Goal: Task Accomplishment & Management: Manage account settings

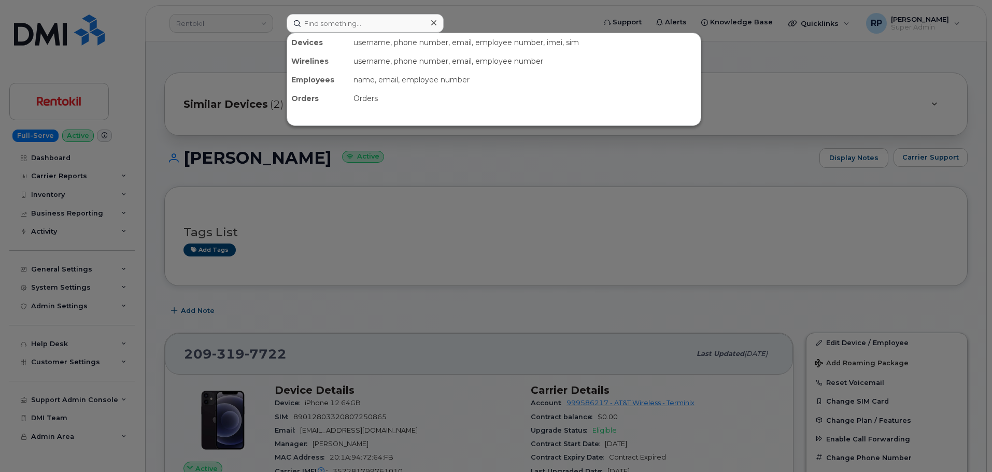
scroll to position [778, 0]
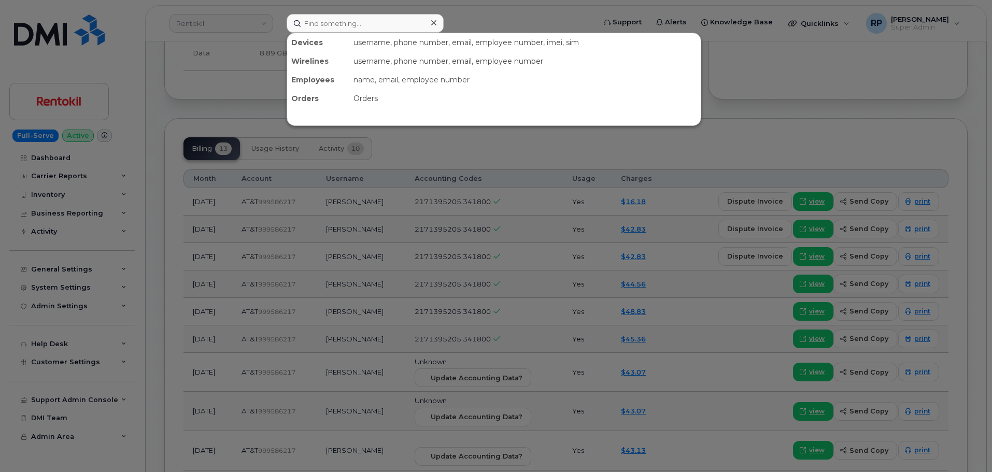
click at [302, 23] on input at bounding box center [365, 23] width 157 height 19
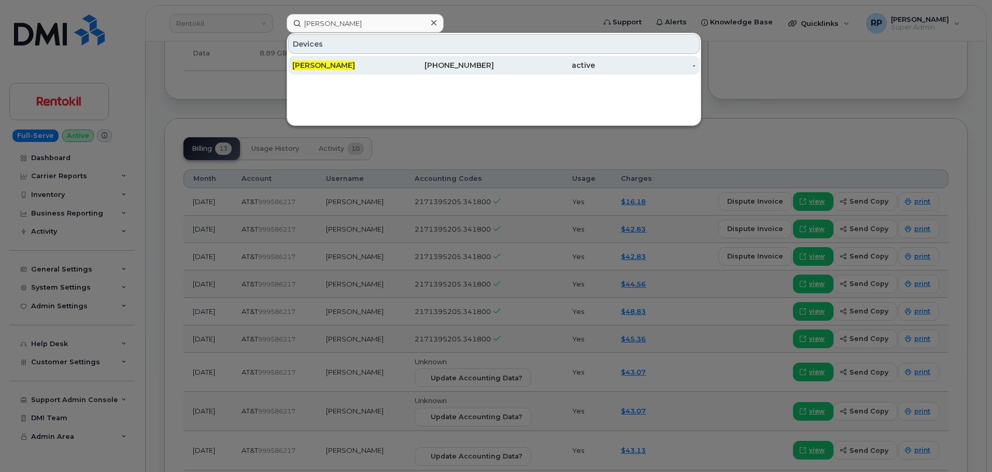
type input "Ewan Neveling"
click at [342, 69] on span "Ewan Neveling" at bounding box center [323, 65] width 63 height 9
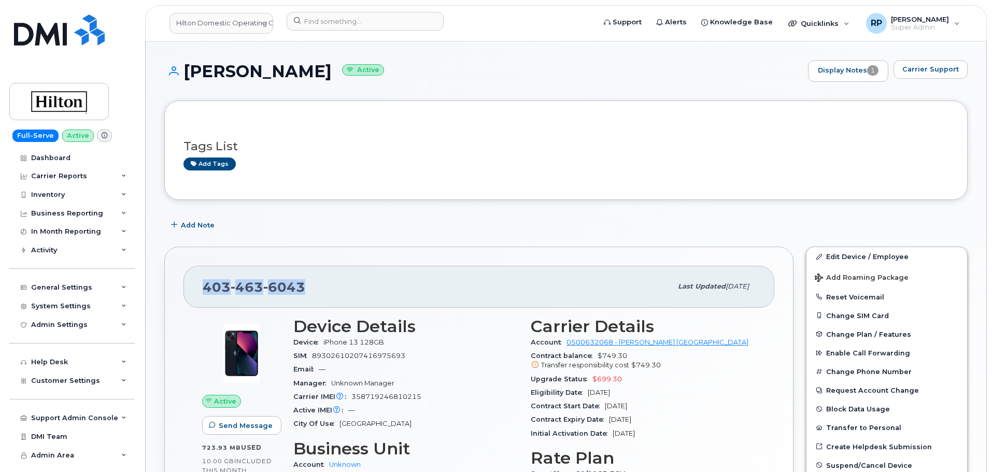
drag, startPoint x: 315, startPoint y: 286, endPoint x: 203, endPoint y: 295, distance: 112.3
click at [203, 295] on div "403 463 6043" at bounding box center [437, 287] width 469 height 22
copy span "403 463 6043"
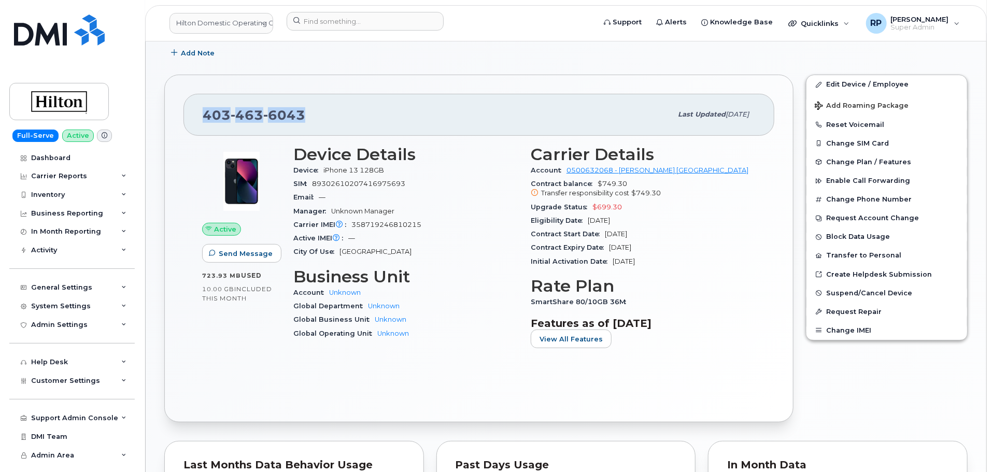
scroll to position [173, 0]
drag, startPoint x: 421, startPoint y: 225, endPoint x: 351, endPoint y: 225, distance: 70.5
click at [351, 225] on div "Carrier IMEI Carrier IMEI is reported during the last billing cycle or change o…" at bounding box center [405, 224] width 225 height 13
copy span "358719246810215"
drag, startPoint x: 369, startPoint y: 221, endPoint x: 439, endPoint y: 214, distance: 70.4
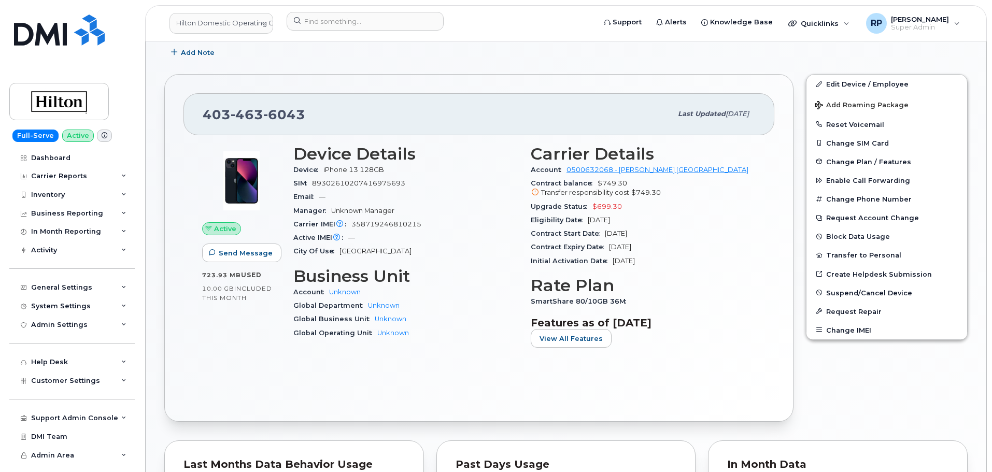
click at [439, 214] on div "Manager Unknown Manager" at bounding box center [405, 210] width 225 height 13
drag, startPoint x: 427, startPoint y: 219, endPoint x: 352, endPoint y: 224, distance: 75.4
click at [352, 224] on div "Carrier IMEI Carrier IMEI is reported during the last billing cycle or change o…" at bounding box center [405, 224] width 225 height 13
copy span "358719246810215"
click at [358, 184] on span "89302610207416975693" at bounding box center [358, 183] width 93 height 8
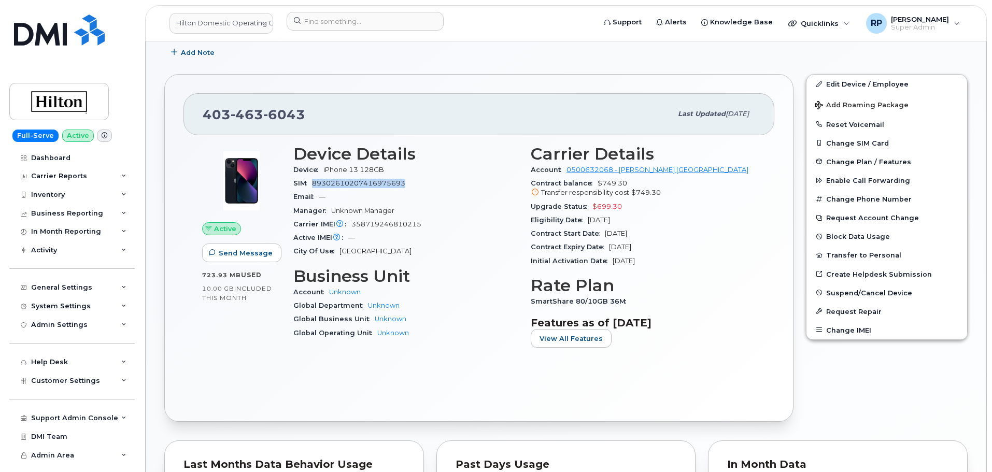
click at [358, 184] on span "89302610207416975693" at bounding box center [358, 183] width 93 height 8
copy span "89302610207416975693"
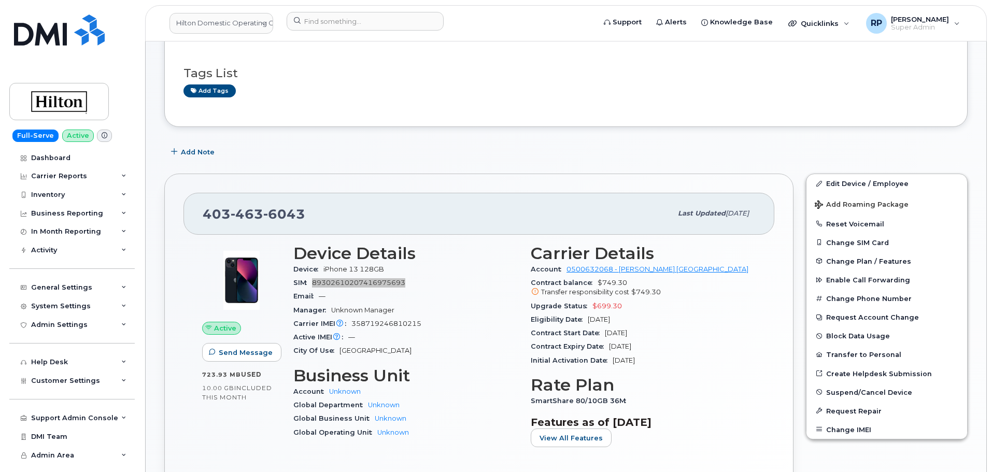
scroll to position [0, 0]
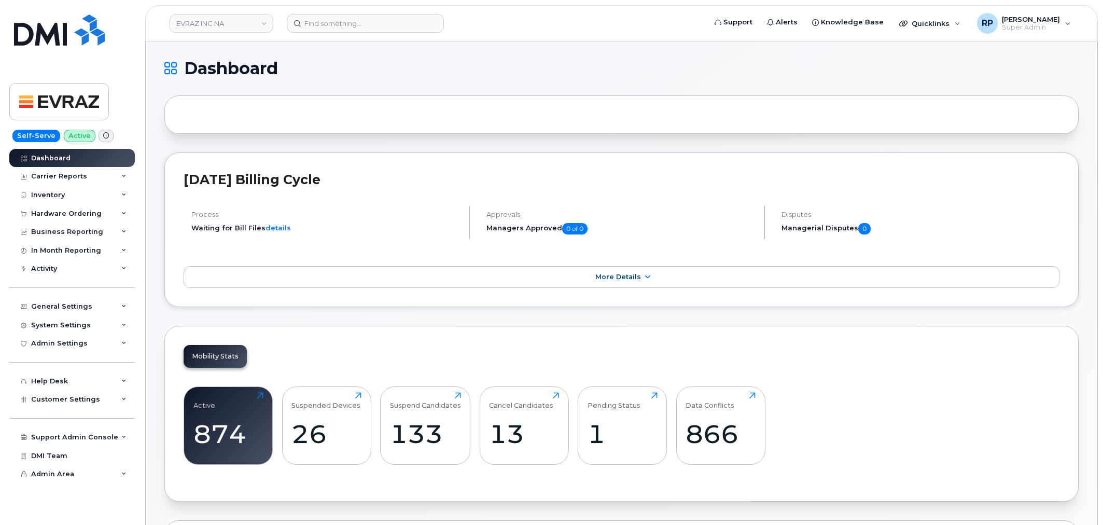
scroll to position [1423, 0]
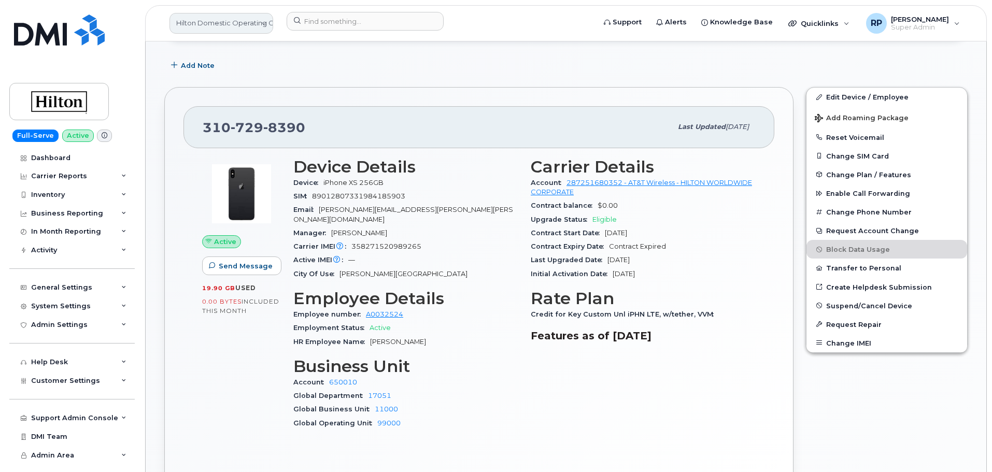
scroll to position [248, 0]
click at [190, 22] on link "Hilton Domestic Operating Company Inc" at bounding box center [222, 23] width 104 height 21
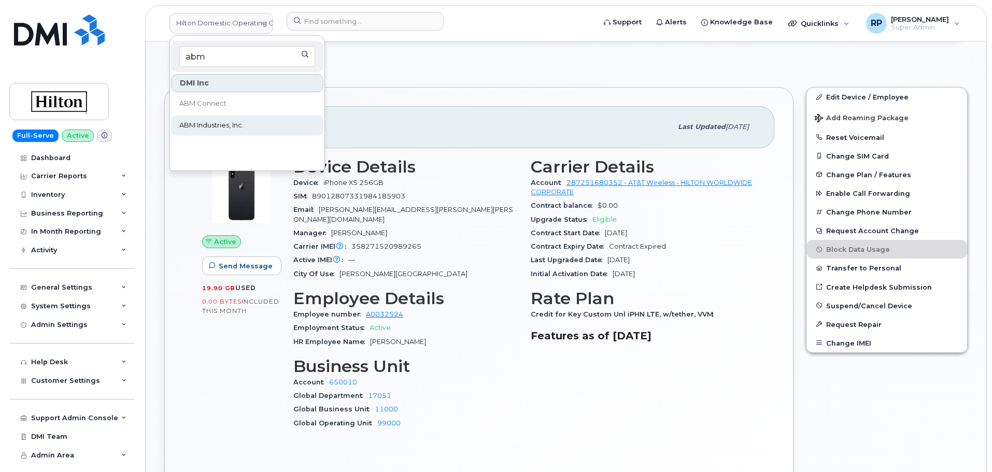
type input "abm"
drag, startPoint x: 207, startPoint y: 127, endPoint x: 420, endPoint y: 360, distance: 315.6
click at [207, 127] on span "ABM Industries, Inc." at bounding box center [211, 125] width 64 height 10
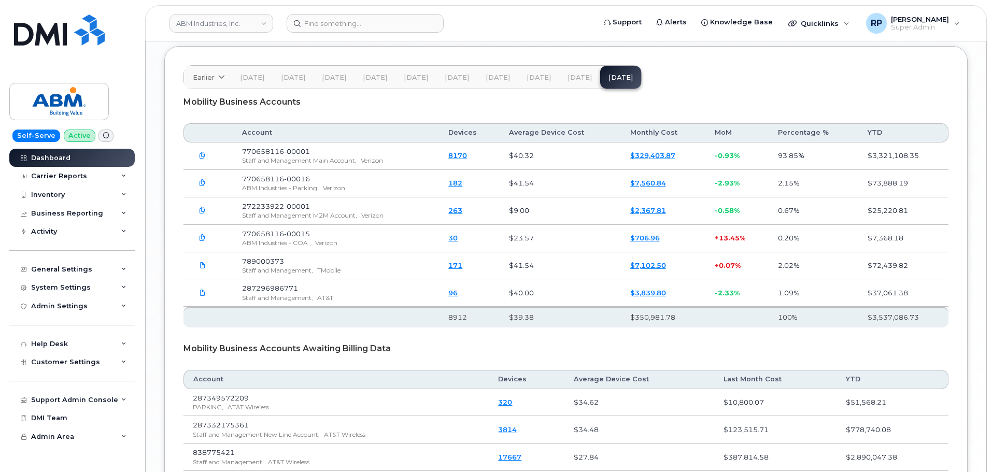
scroll to position [1625, 0]
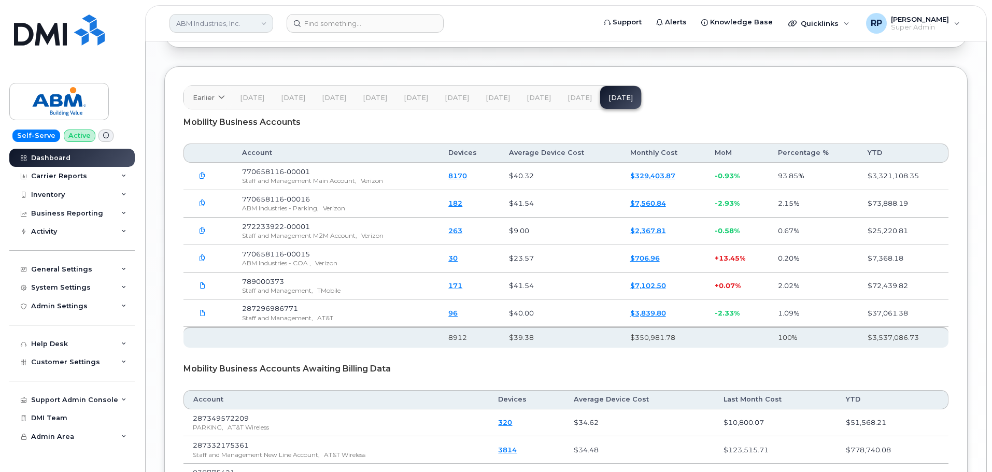
click at [187, 29] on link "ABM Industries, Inc." at bounding box center [222, 23] width 104 height 19
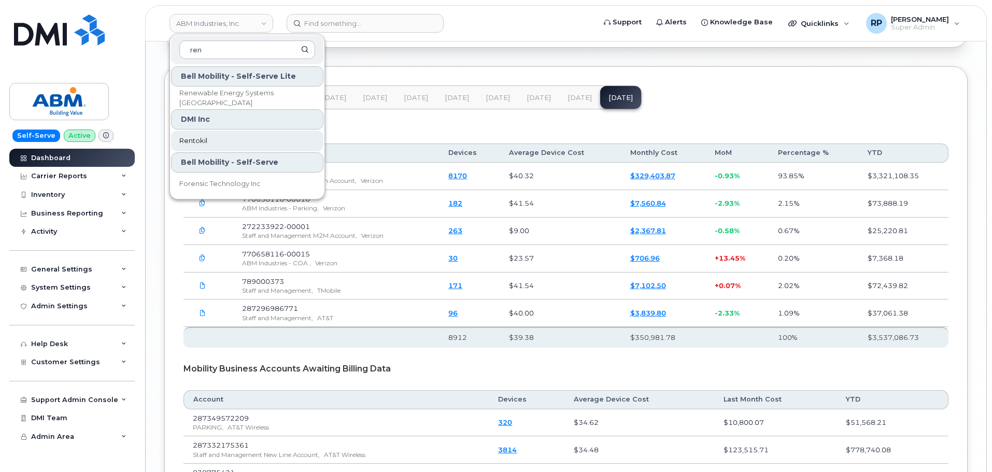
type input "ren"
click at [206, 139] on span "Rentokil" at bounding box center [193, 141] width 28 height 10
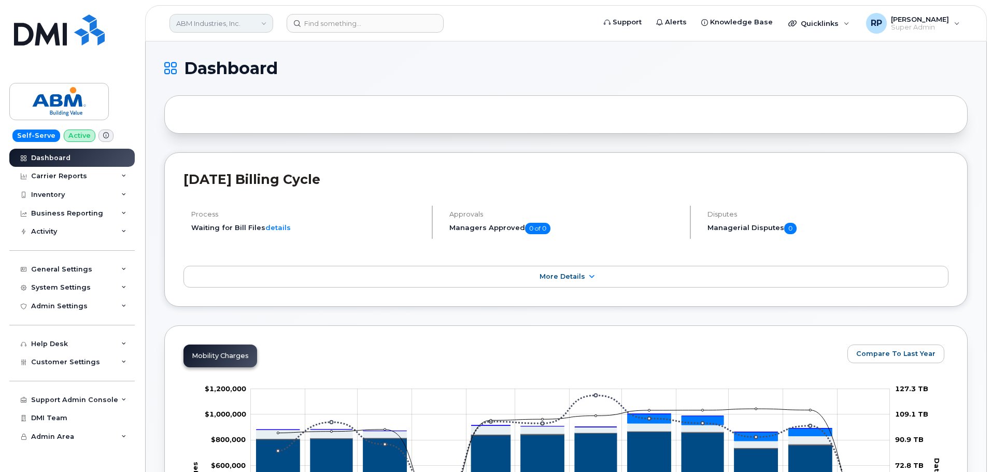
click at [221, 26] on link "ABM Industries, Inc." at bounding box center [222, 23] width 104 height 19
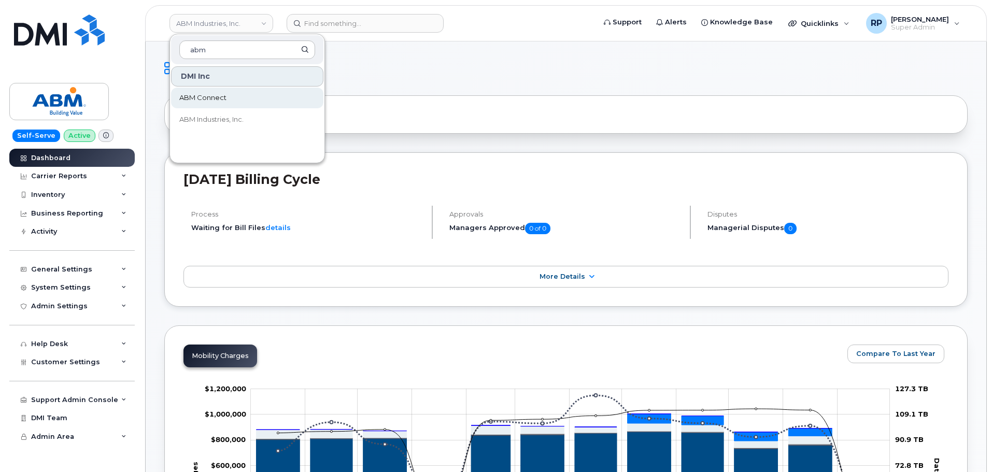
type input "abm"
click at [194, 100] on span "ABM Connect" at bounding box center [202, 98] width 47 height 10
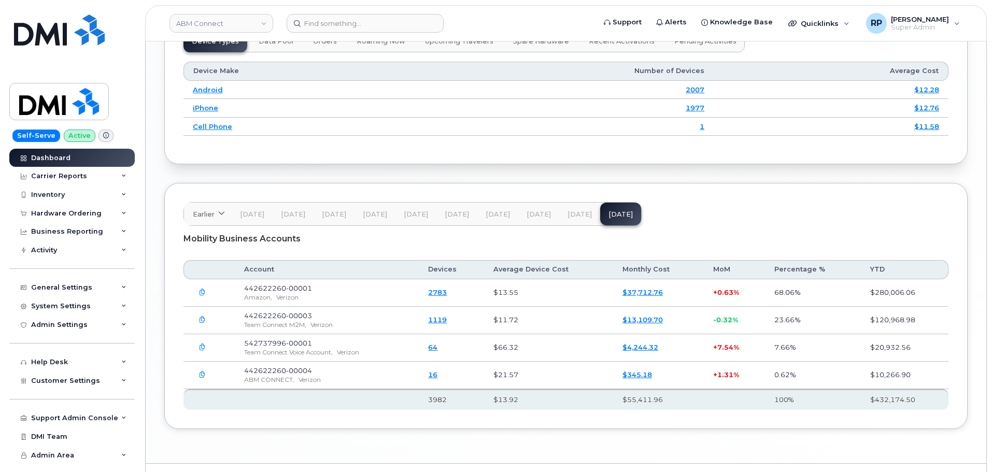
scroll to position [1384, 0]
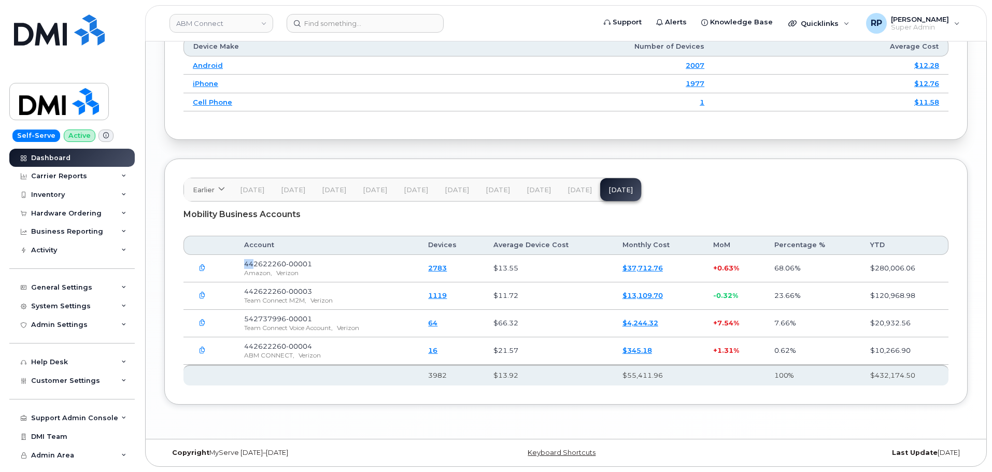
drag, startPoint x: 246, startPoint y: 262, endPoint x: 253, endPoint y: 267, distance: 8.9
click at [253, 267] on span "442622260-00001" at bounding box center [278, 264] width 68 height 8
drag, startPoint x: 245, startPoint y: 292, endPoint x: 315, endPoint y: 292, distance: 69.5
click at [315, 292] on td "442622260-00003 Team Connect M2M, Verizon" at bounding box center [327, 296] width 184 height 27
copy span "442622260-00003"
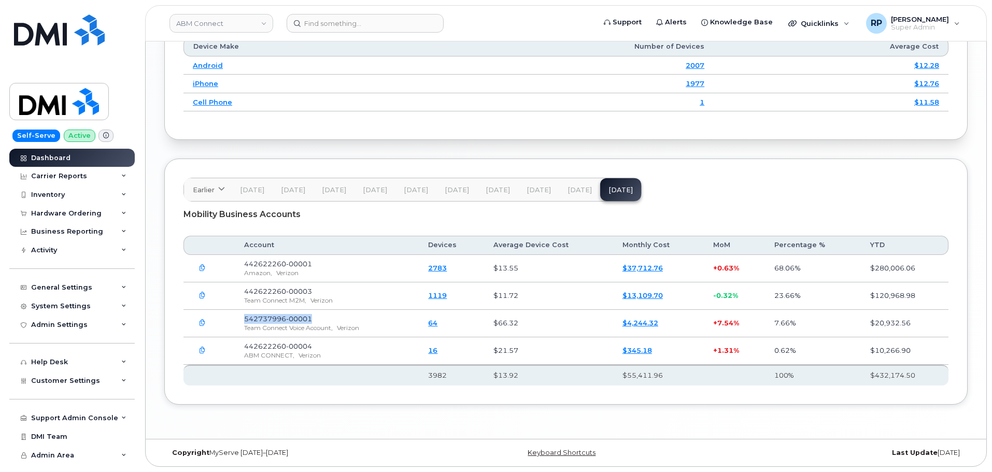
drag, startPoint x: 242, startPoint y: 318, endPoint x: 337, endPoint y: 318, distance: 94.9
click at [337, 318] on td "542737996-00001 Team Connect Voice Account, Verizon" at bounding box center [327, 323] width 184 height 27
copy span "542737996-00001"
drag, startPoint x: 251, startPoint y: 344, endPoint x: 316, endPoint y: 342, distance: 64.9
click at [316, 342] on td "442622260-00004 ABM CONNECT, Verizon" at bounding box center [327, 351] width 184 height 27
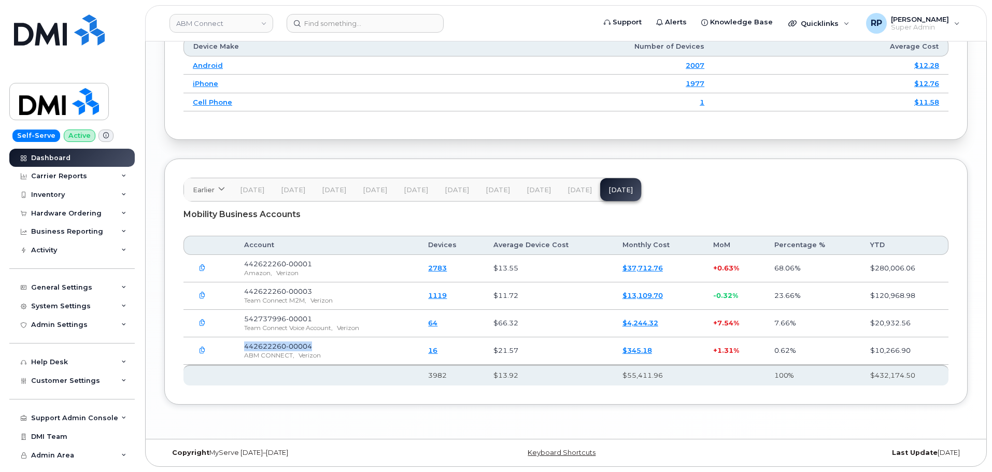
copy span "442622260-00004"
click at [576, 189] on span "Aug 25" at bounding box center [580, 190] width 24 height 8
click at [609, 193] on span "Sep 25" at bounding box center [621, 190] width 24 height 8
click at [281, 390] on div "Earlier 2024 November October September August July June May April March Februa…" at bounding box center [566, 282] width 804 height 246
click at [272, 391] on div "Earlier 2024 November October September August July June May April March Februa…" at bounding box center [566, 282] width 804 height 246
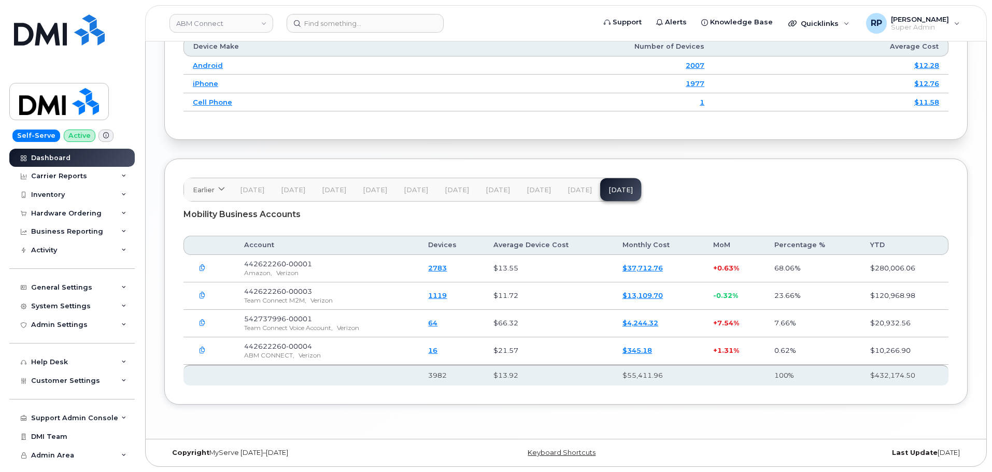
click at [350, 383] on th at bounding box center [327, 375] width 184 height 21
click at [336, 379] on th at bounding box center [327, 375] width 184 height 21
click at [407, 20] on input at bounding box center [365, 23] width 157 height 19
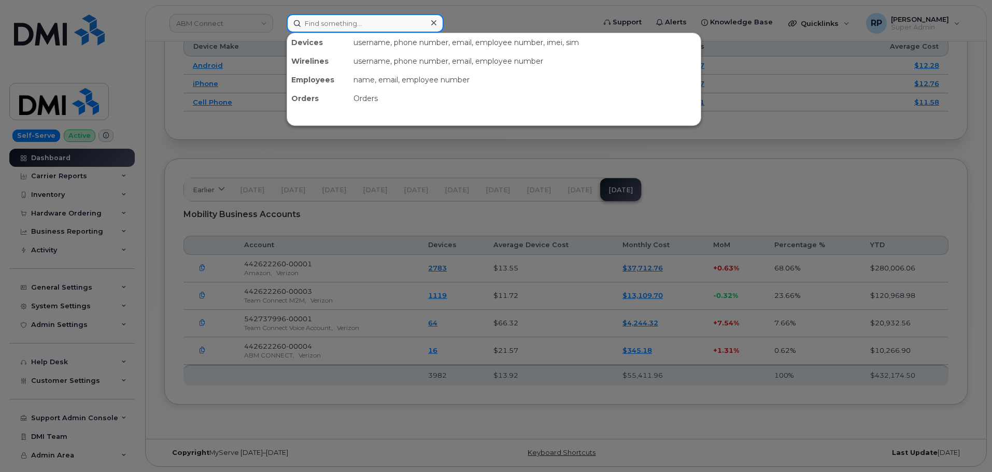
paste input "Andy To"
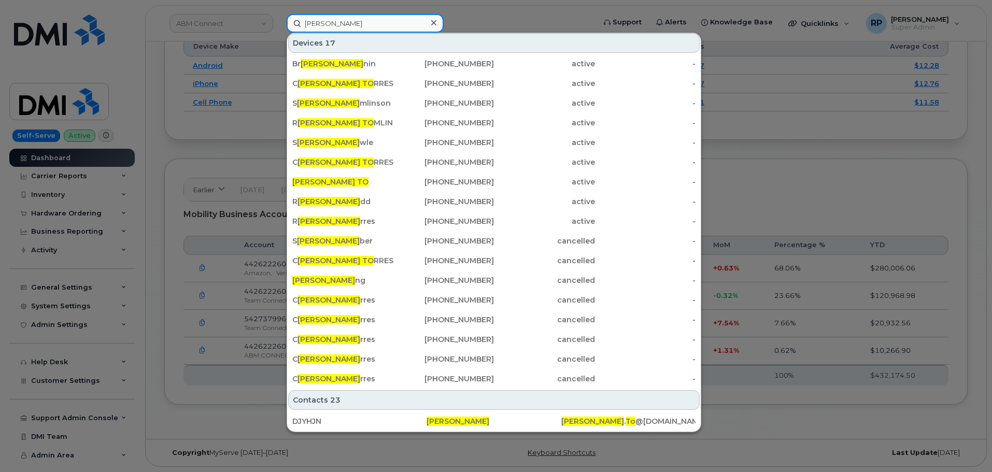
scroll to position [0, 0]
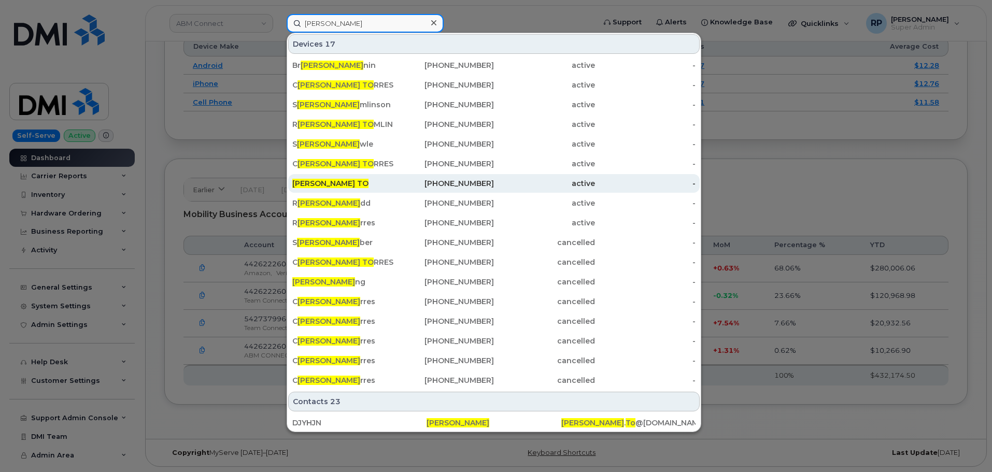
type input "Andy To"
click at [334, 179] on div "ANDY TO" at bounding box center [342, 183] width 101 height 10
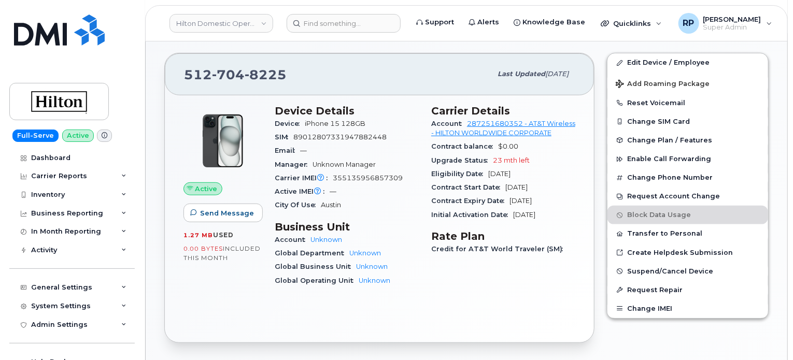
scroll to position [214, 0]
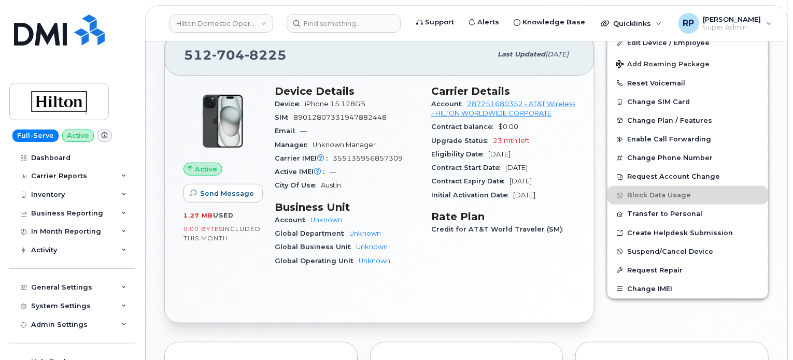
click at [358, 157] on span "355135956857309" at bounding box center [368, 159] width 70 height 8
copy span "355135956857309"
click at [343, 111] on div "SIM 89012807331947882448" at bounding box center [347, 117] width 144 height 13
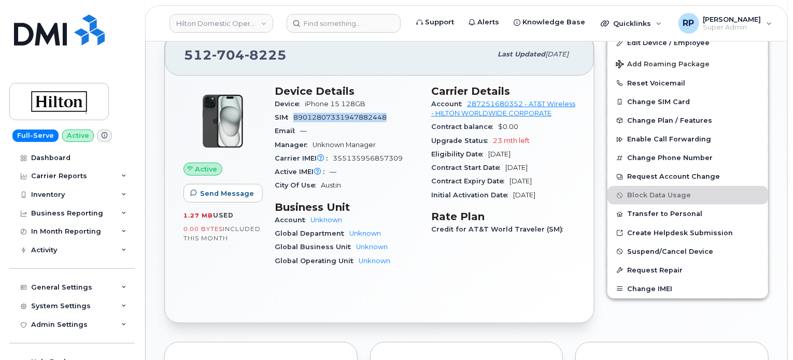
copy span "89012807331947882448"
click at [375, 159] on span "355135956857309" at bounding box center [368, 159] width 70 height 8
copy span "355135956857309"
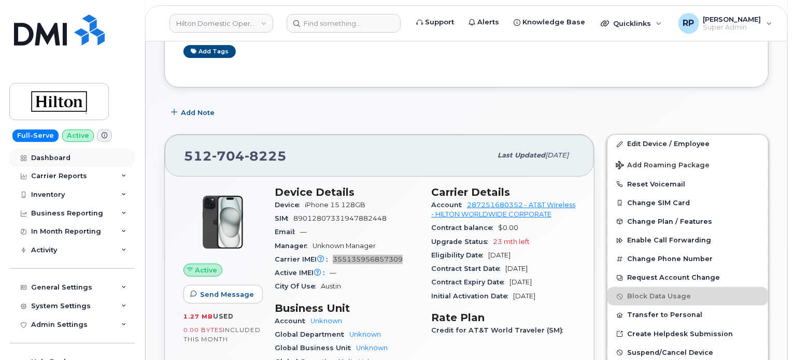
scroll to position [0, 0]
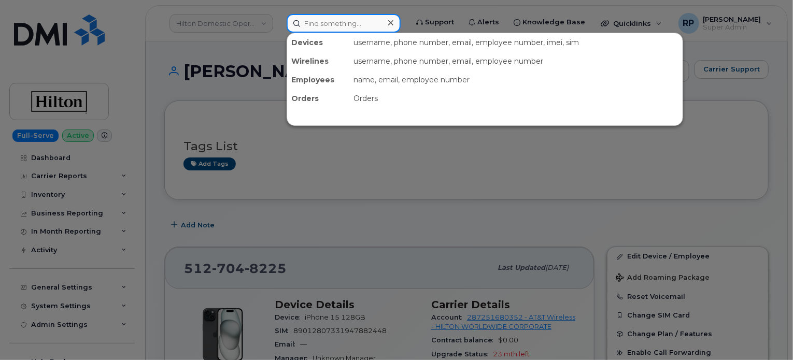
paste input "Christopher Torres"
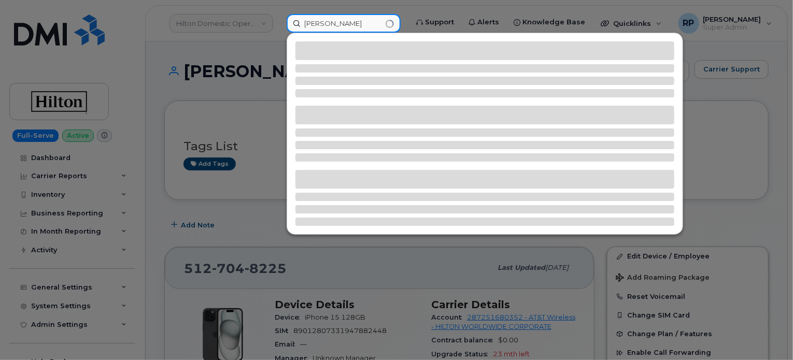
type input "Christopher Torres"
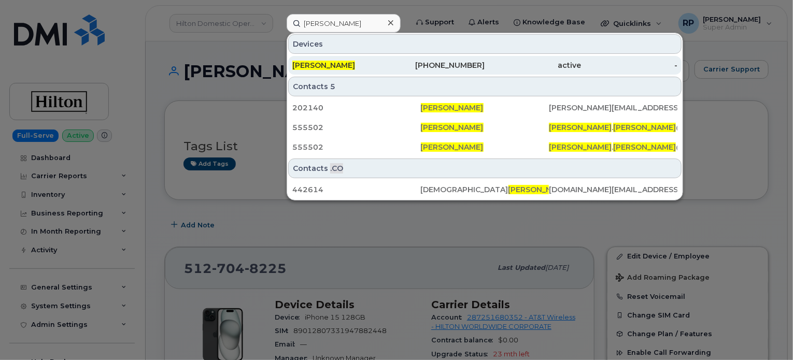
click at [397, 67] on div "954-329-5600" at bounding box center [437, 65] width 96 height 10
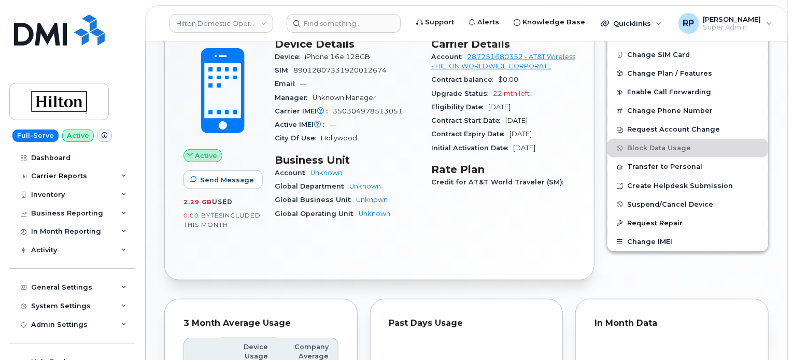
scroll to position [173, 0]
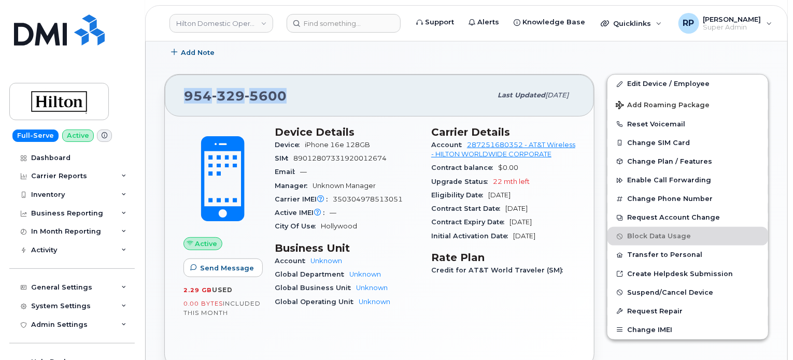
drag, startPoint x: 287, startPoint y: 91, endPoint x: 185, endPoint y: 94, distance: 102.2
click at [185, 94] on div "[PHONE_NUMBER]" at bounding box center [337, 96] width 307 height 22
copy span "[PHONE_NUMBER]"
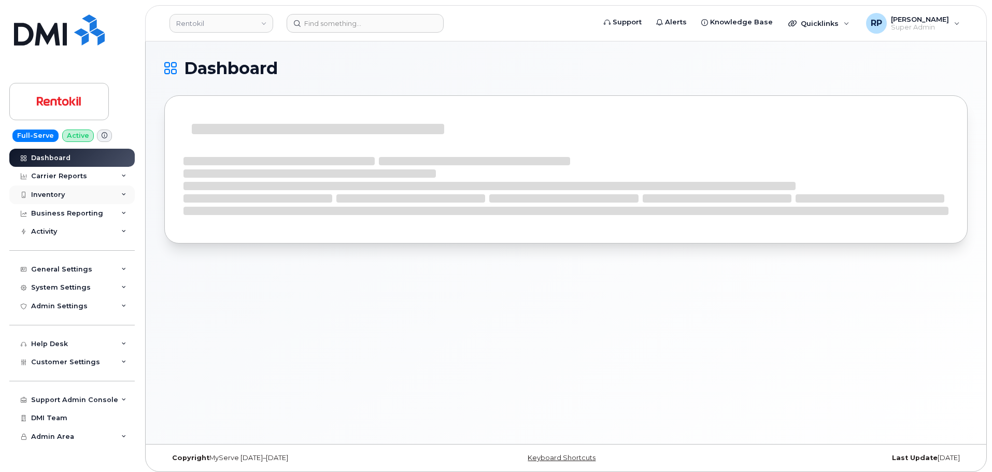
click at [76, 190] on div "Inventory" at bounding box center [71, 195] width 125 height 19
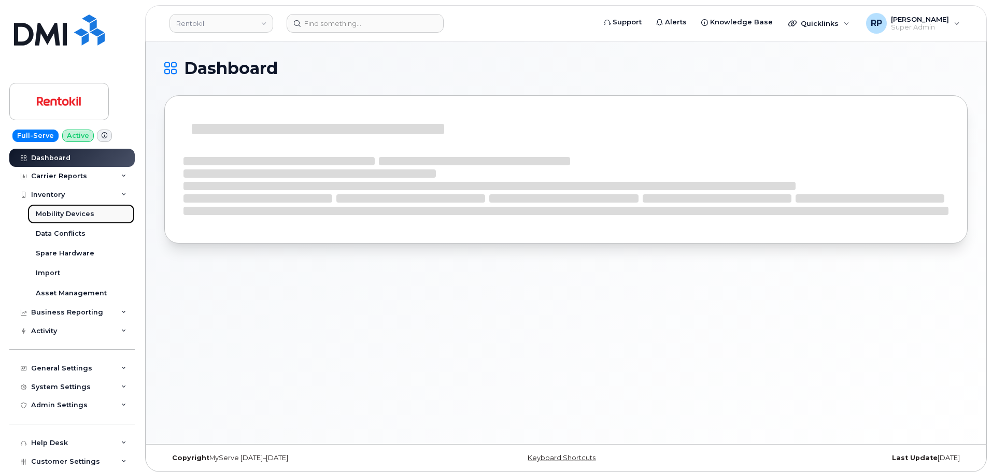
click at [96, 213] on link "Mobility Devices" at bounding box center [80, 214] width 107 height 20
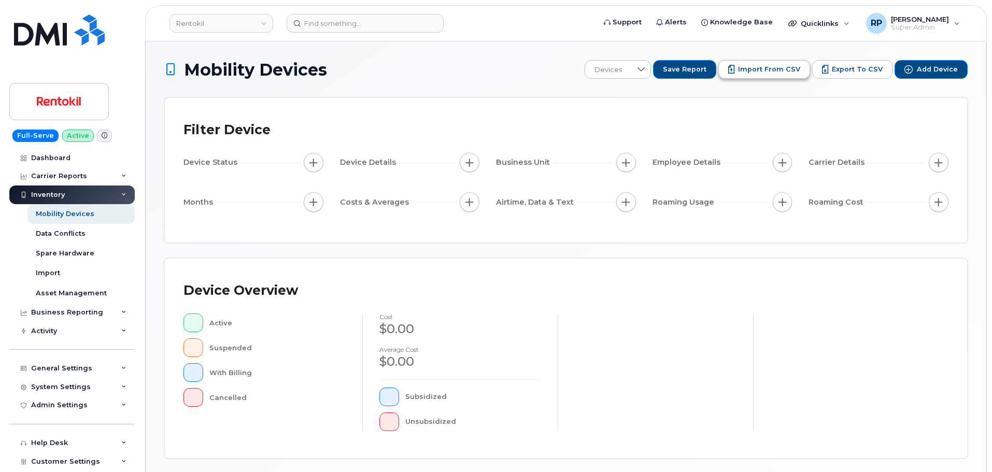
click at [763, 75] on button "Import from CSV" at bounding box center [765, 69] width 92 height 19
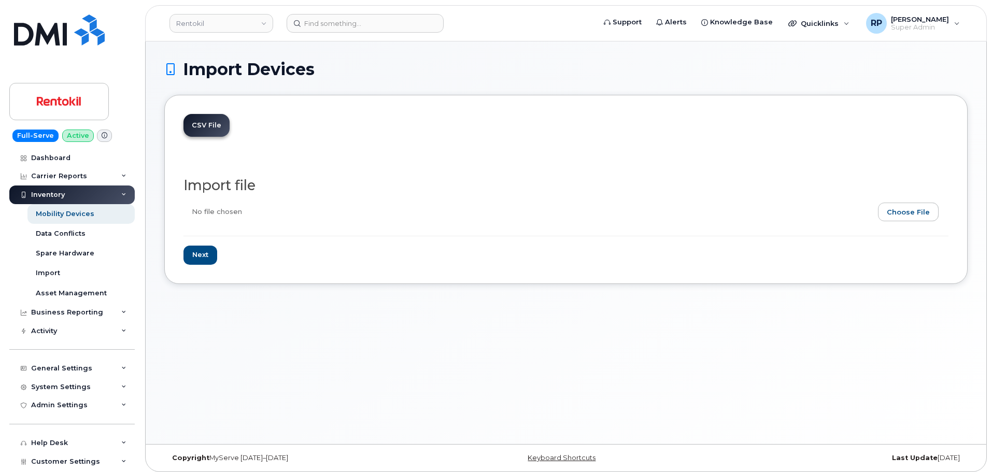
click at [915, 212] on input "file" at bounding box center [562, 215] width 757 height 24
type input "C:\fakepath\Myserve Updates Rentokil September.2025 Assignment [DATE].csv"
click at [200, 250] on input "Next" at bounding box center [201, 255] width 34 height 19
type input "Loading..."
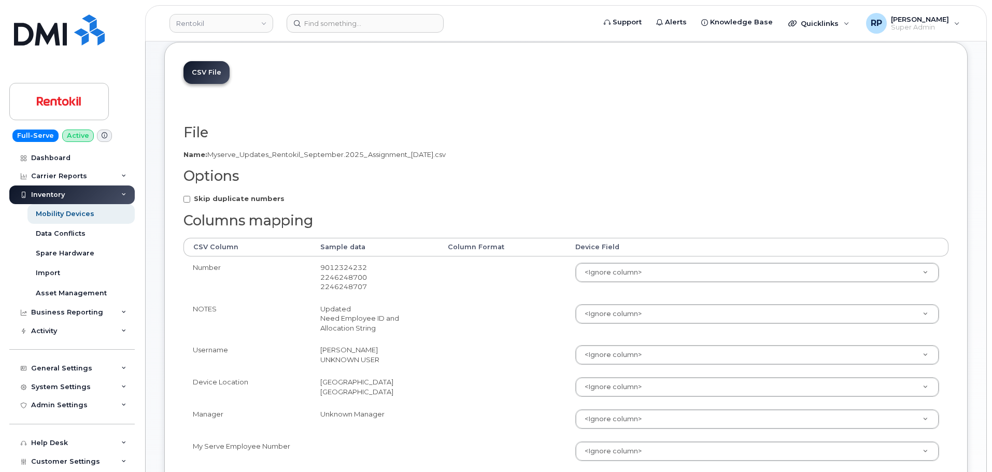
scroll to position [87, 0]
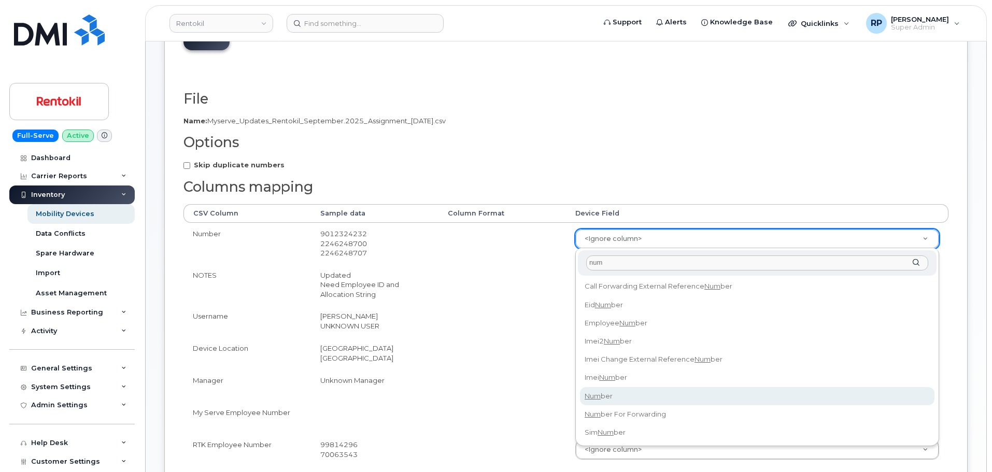
type input "num"
select select "number"
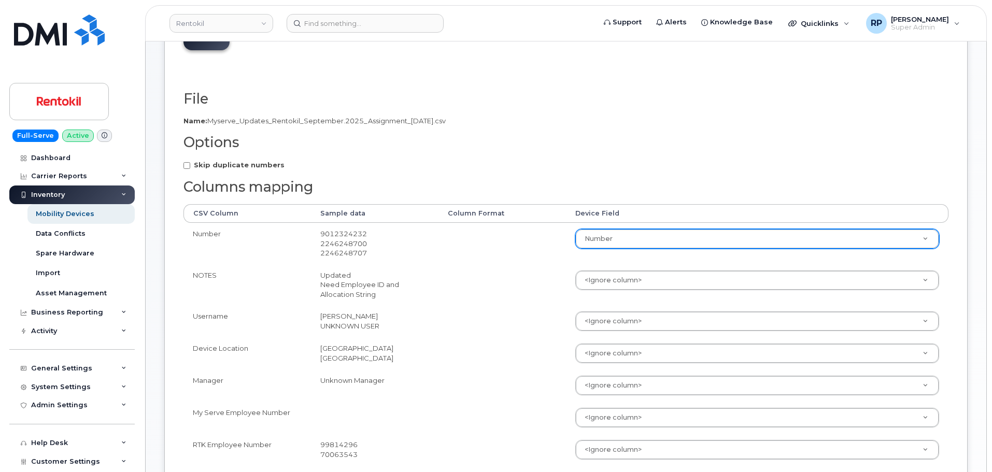
click at [528, 328] on td at bounding box center [503, 321] width 128 height 32
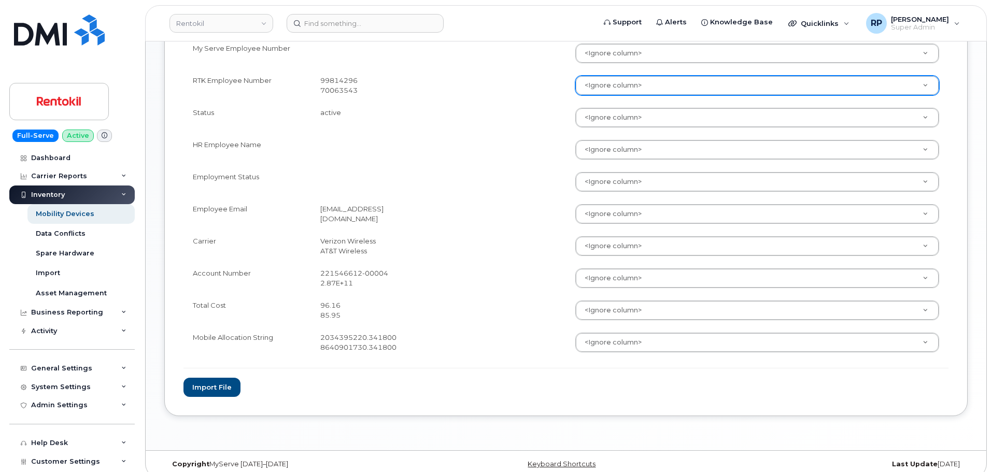
scroll to position [463, 0]
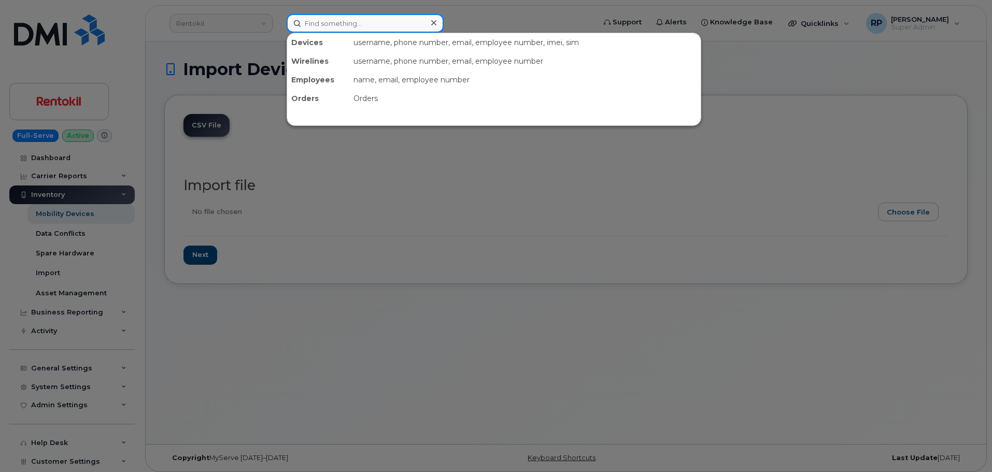
click at [315, 22] on input at bounding box center [365, 23] width 157 height 19
paste input "2be88cd847fce9903ff3ef69736d4358"
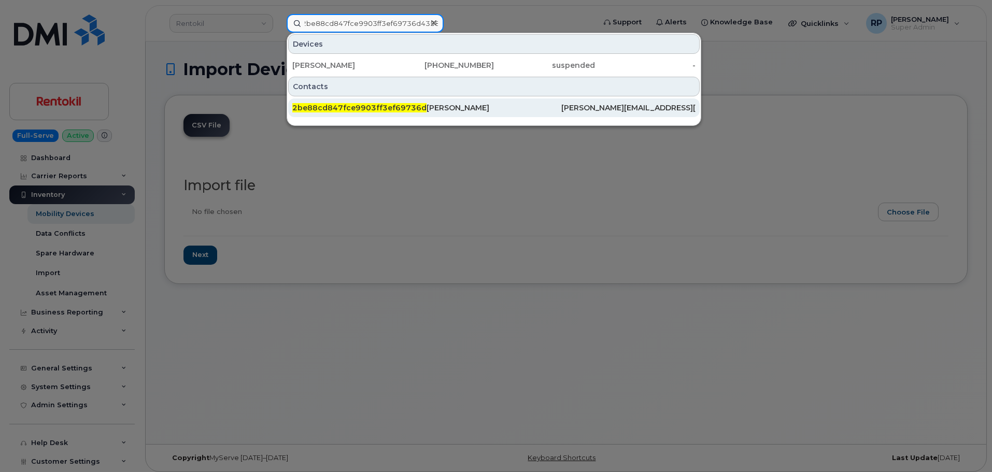
type input "2be88cd847fce9903ff3ef69736d4358"
click at [340, 110] on span "2be88cd847fce9903ff3ef69736d4358" at bounding box center [369, 107] width 155 height 9
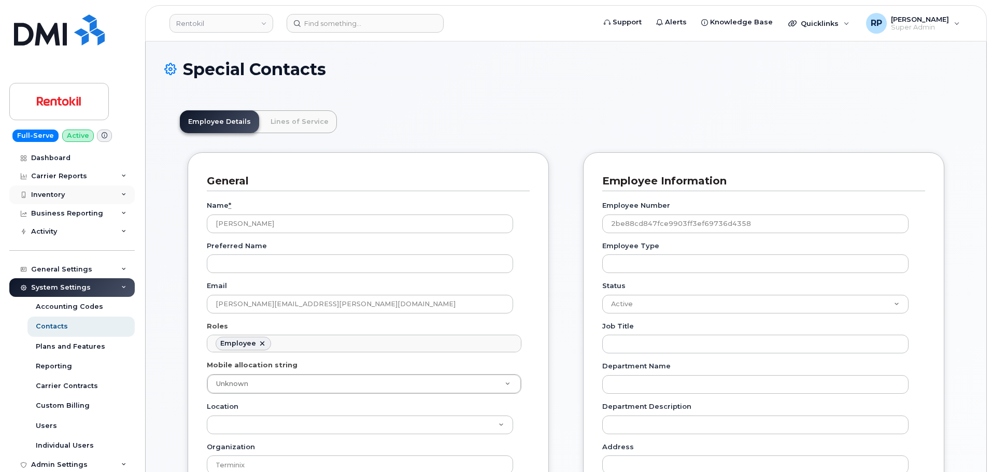
click at [60, 193] on div "Inventory" at bounding box center [48, 195] width 34 height 8
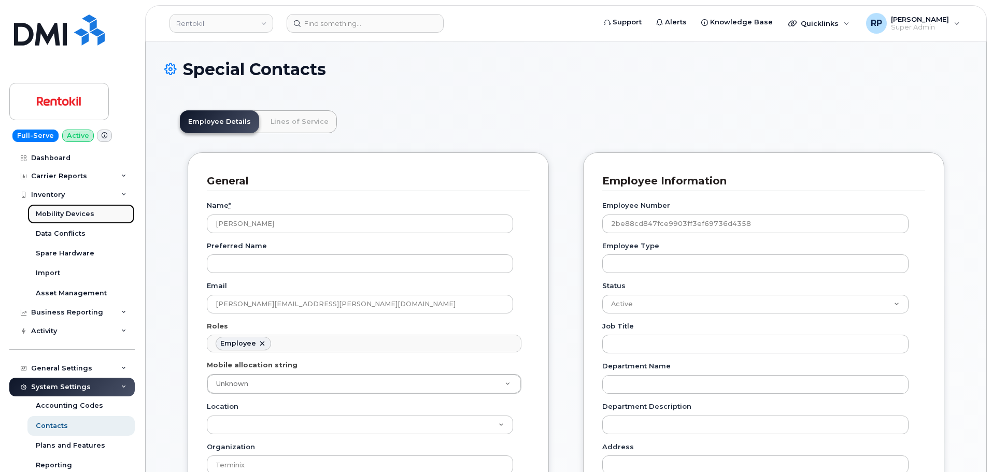
click at [56, 213] on div "Mobility Devices" at bounding box center [65, 213] width 59 height 9
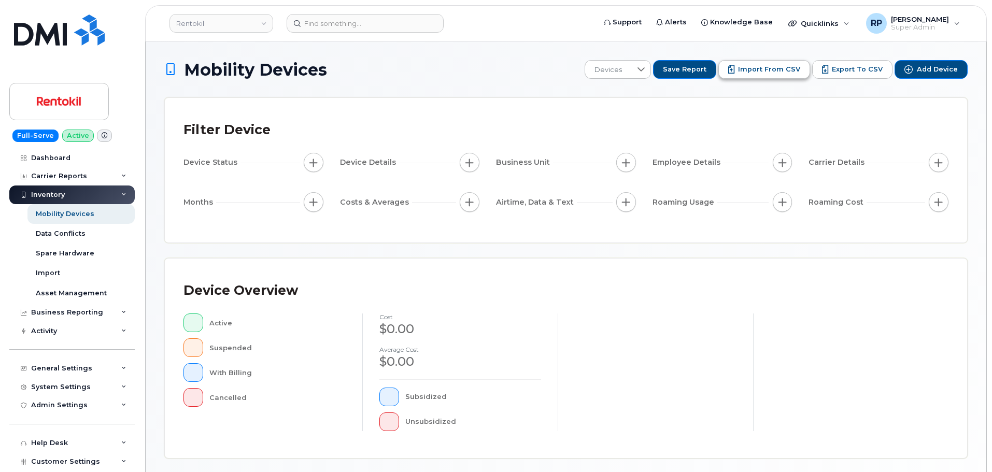
click at [754, 70] on span "Import from CSV" at bounding box center [769, 69] width 62 height 9
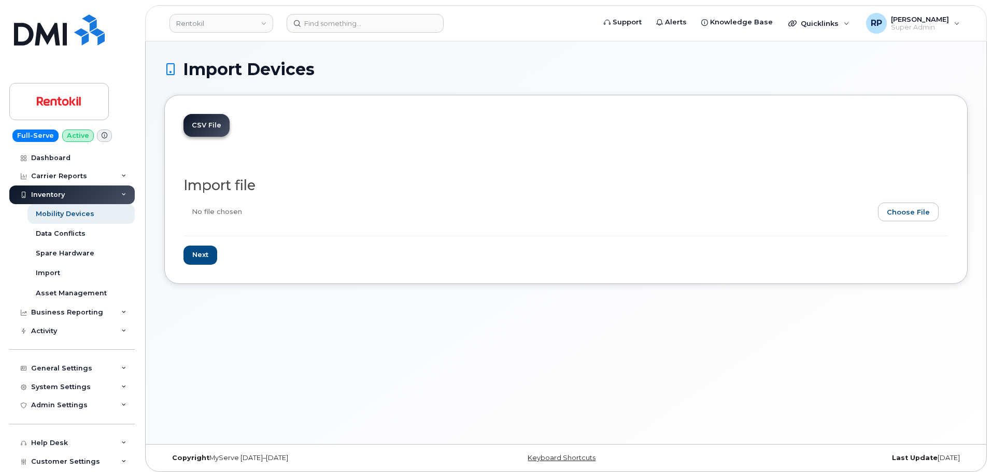
click at [898, 211] on input "file" at bounding box center [562, 215] width 757 height 24
type input "C:\fakepath\Myserve Updates Rentokil September.2025 Assignment [DATE].csv"
click at [211, 256] on input "Next" at bounding box center [201, 255] width 34 height 19
type input "Loading..."
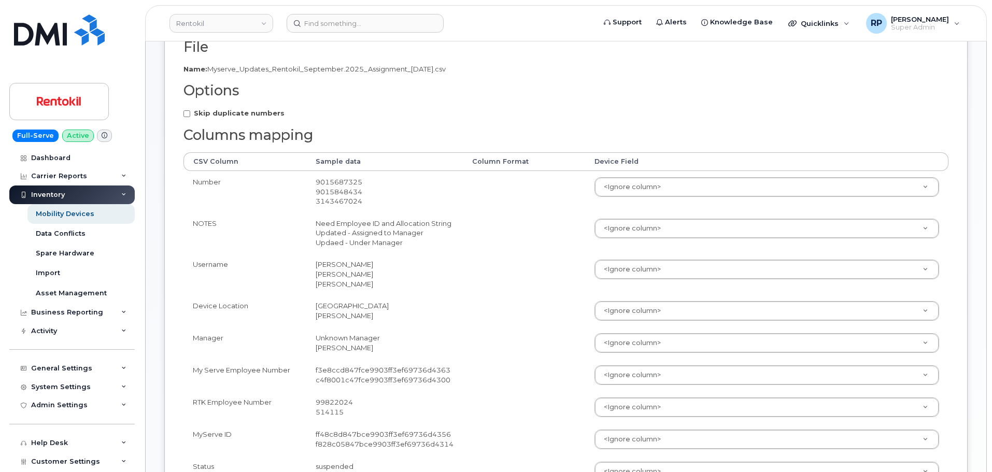
scroll to position [173, 0]
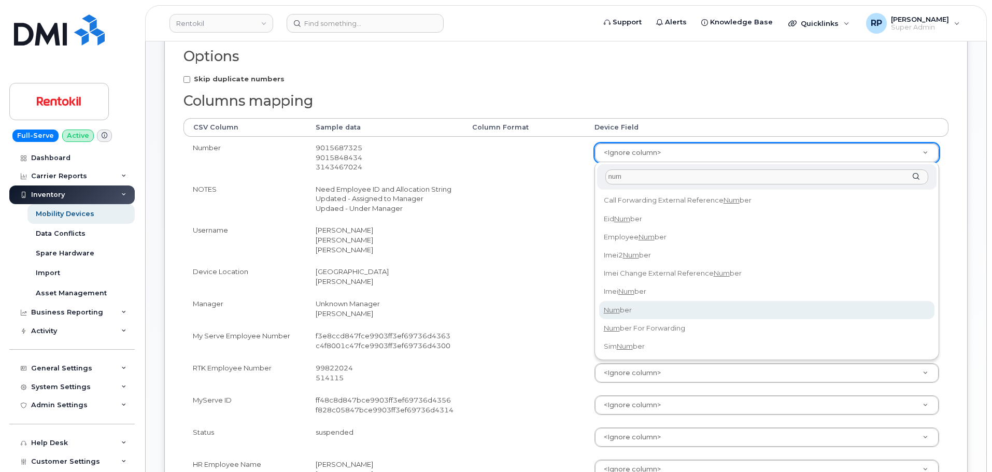
type input "num"
select select "number"
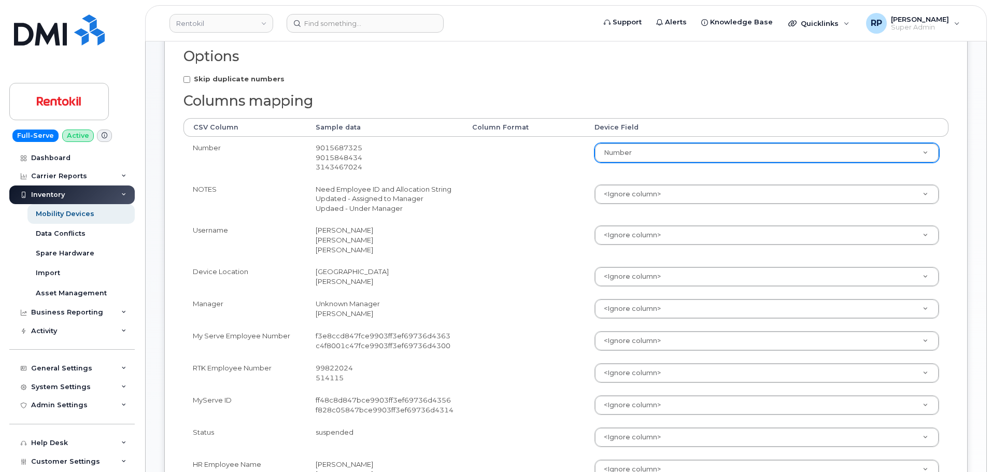
click at [548, 318] on td at bounding box center [524, 309] width 122 height 32
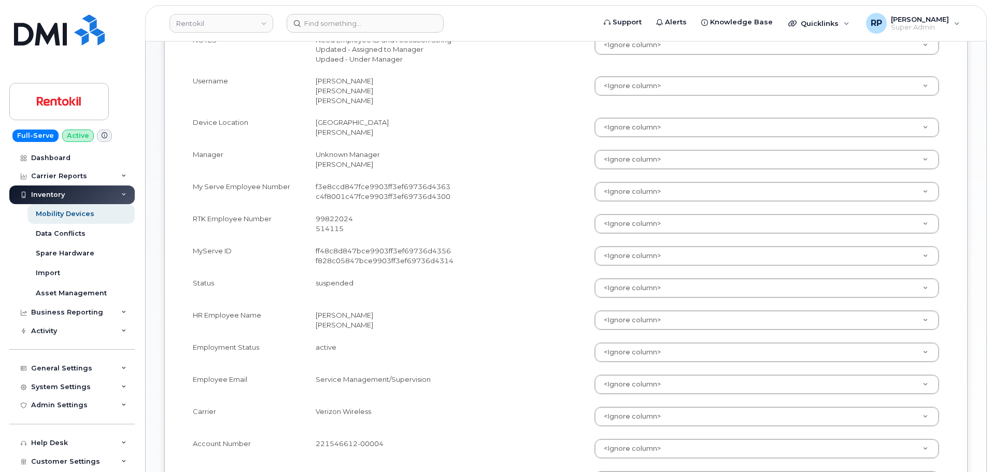
scroll to position [346, 0]
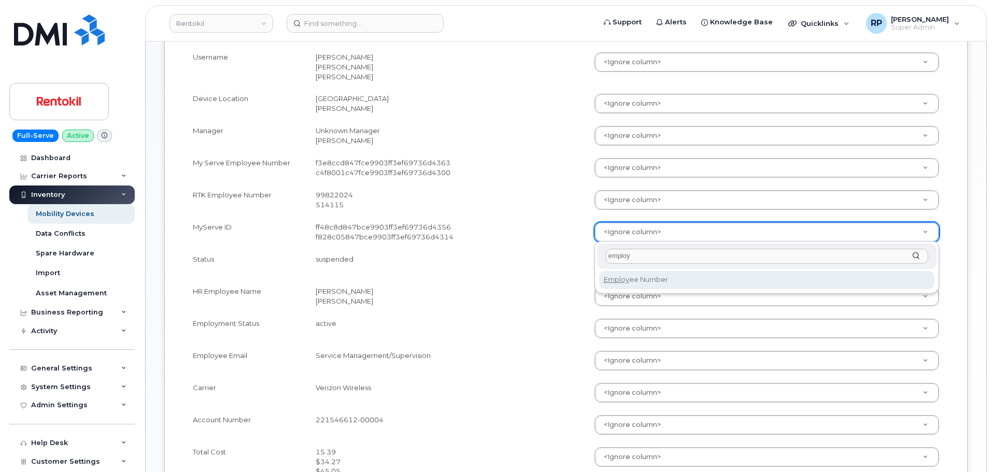
type input "employ"
select select "employee_number"
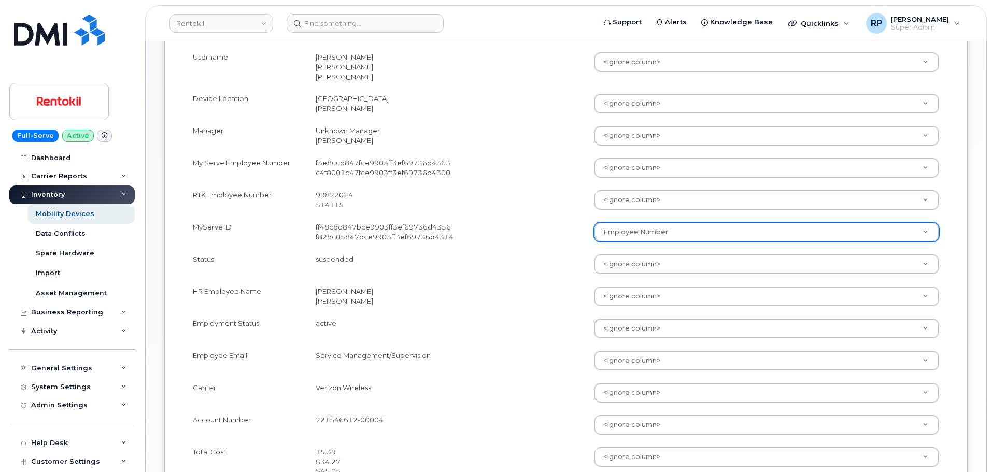
click at [517, 285] on td at bounding box center [524, 297] width 122 height 32
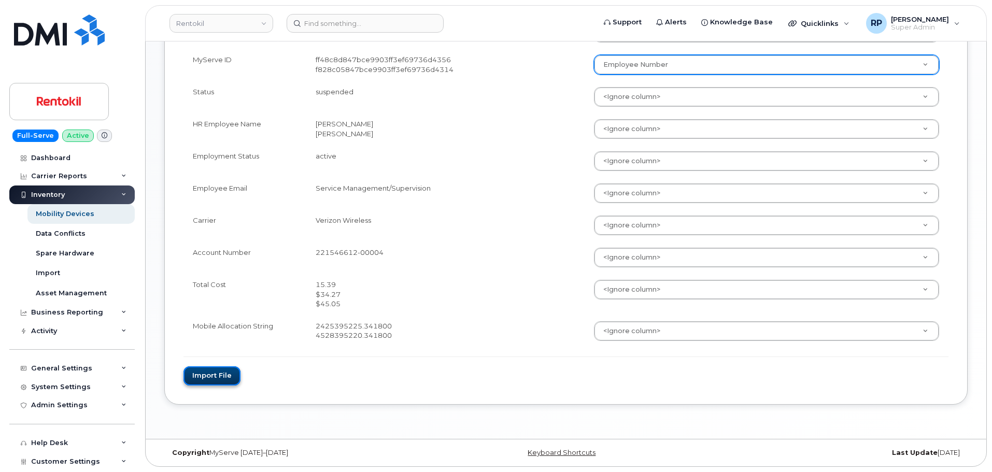
click at [211, 382] on button "Import file" at bounding box center [212, 376] width 57 height 19
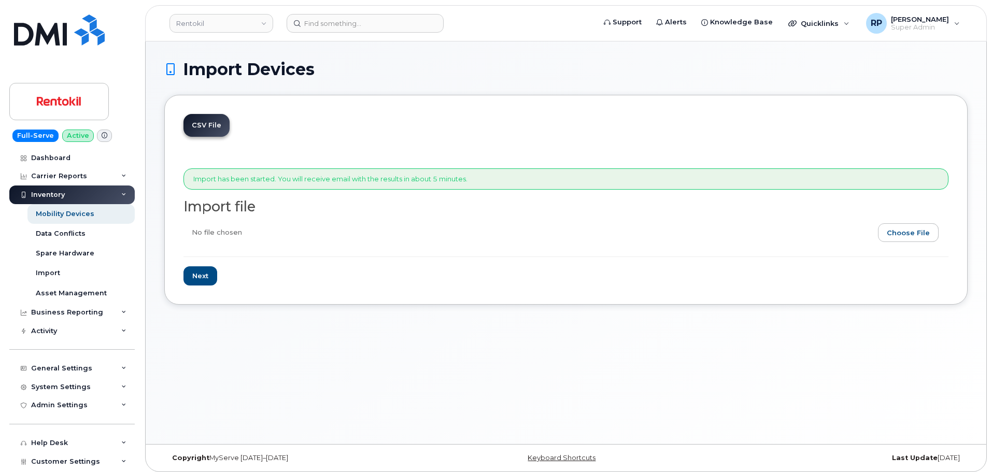
click at [895, 232] on input "file" at bounding box center [562, 235] width 757 height 24
type input "C:\fakepath\Myserve Updates Rentokil September.2025 Assignment 10.9.2025.csv"
click at [207, 274] on input "Next" at bounding box center [201, 276] width 34 height 19
type input "Loading..."
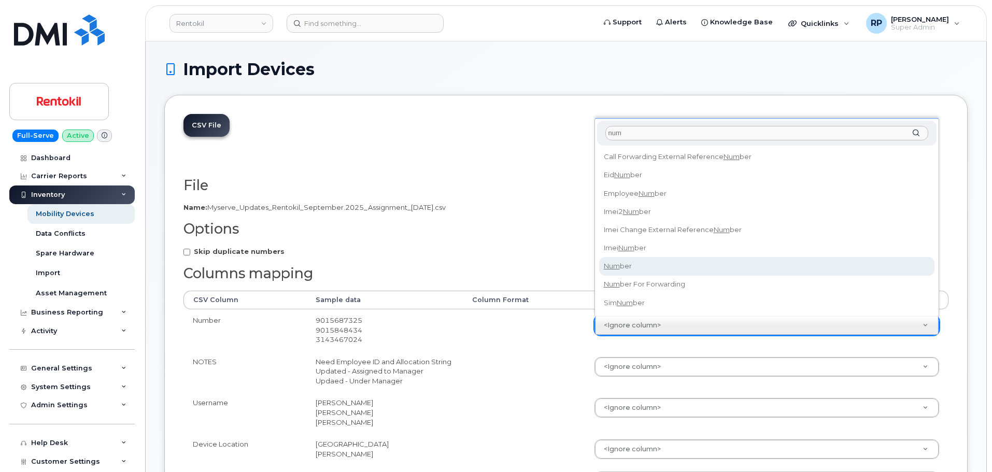
type input "num"
select select "number"
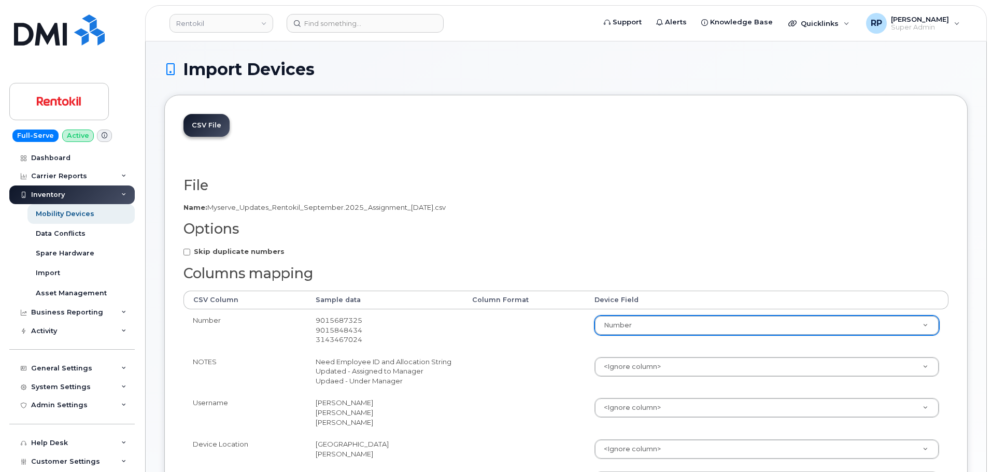
click at [522, 353] on td at bounding box center [524, 371] width 122 height 41
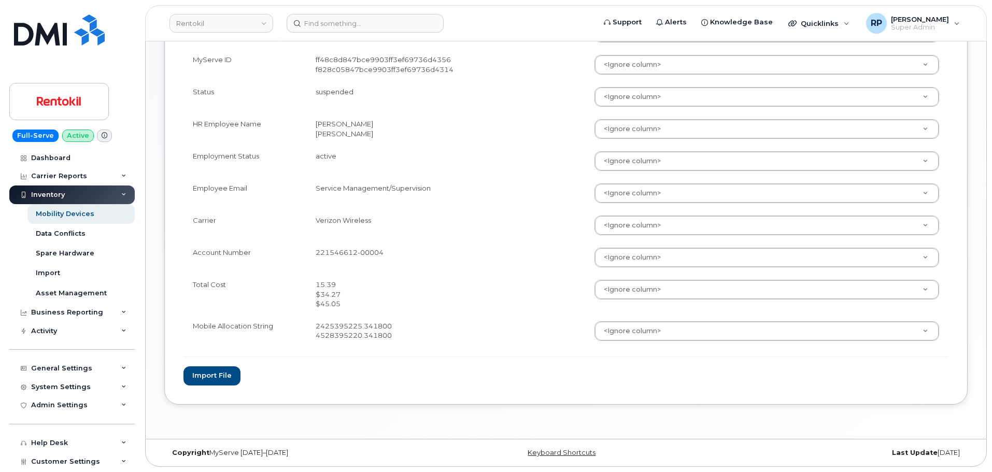
scroll to position [427, 0]
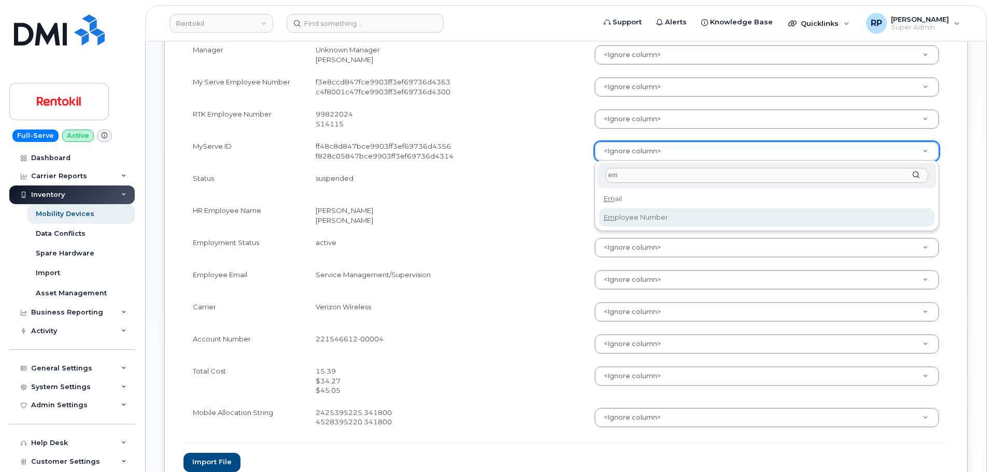
type input "em"
select select "employee_number"
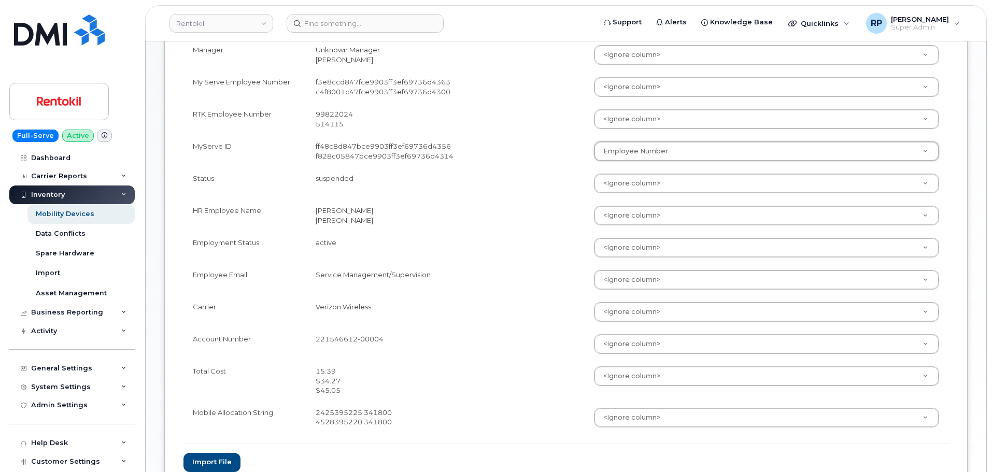
click at [546, 241] on td at bounding box center [524, 248] width 122 height 32
click at [213, 458] on button "Import file" at bounding box center [212, 462] width 57 height 19
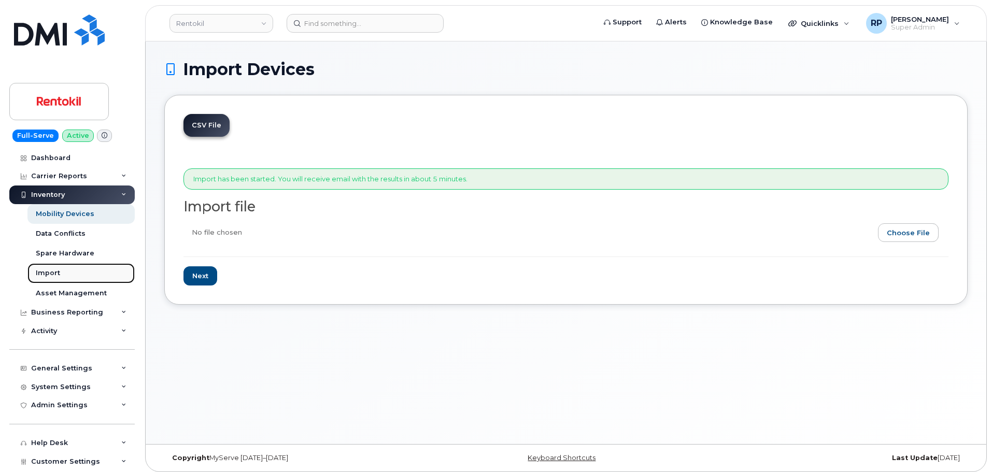
click at [51, 271] on div "Import" at bounding box center [48, 273] width 24 height 9
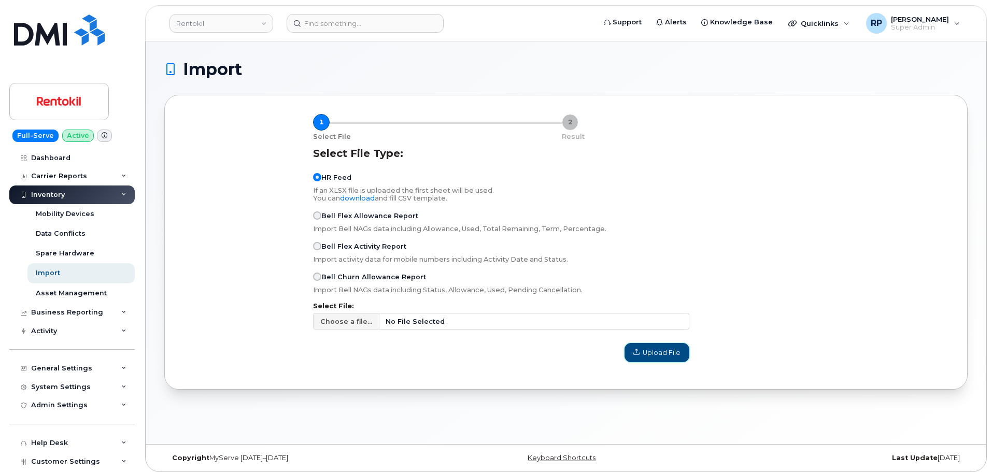
click at [661, 357] on span "Upload File" at bounding box center [657, 353] width 47 height 10
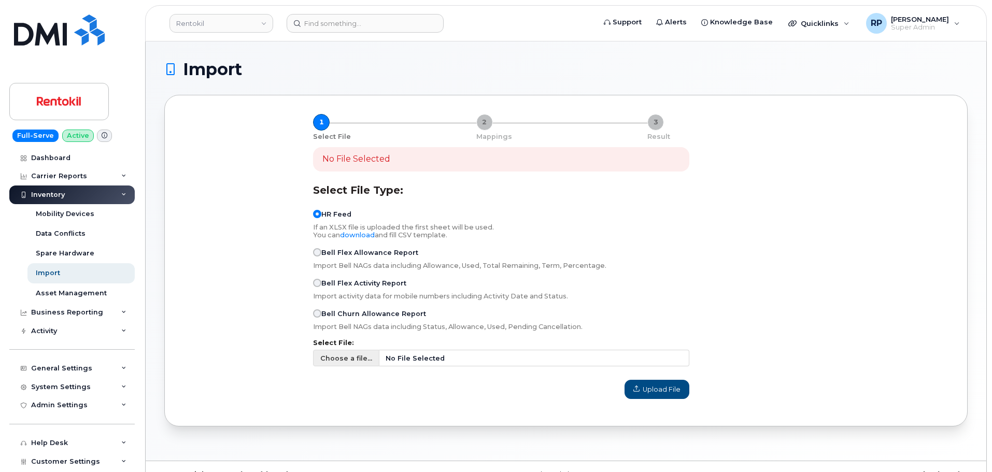
click at [525, 361] on span "No File Selected" at bounding box center [535, 358] width 310 height 17
click at [525, 361] on input "Choose a file... No File Selected" at bounding box center [501, 358] width 376 height 17
type input "C:\fakepath\Myserve Updates Rentokil September.2025 Assignment [DATE].csv"
click at [659, 386] on span "Upload File" at bounding box center [657, 390] width 47 height 10
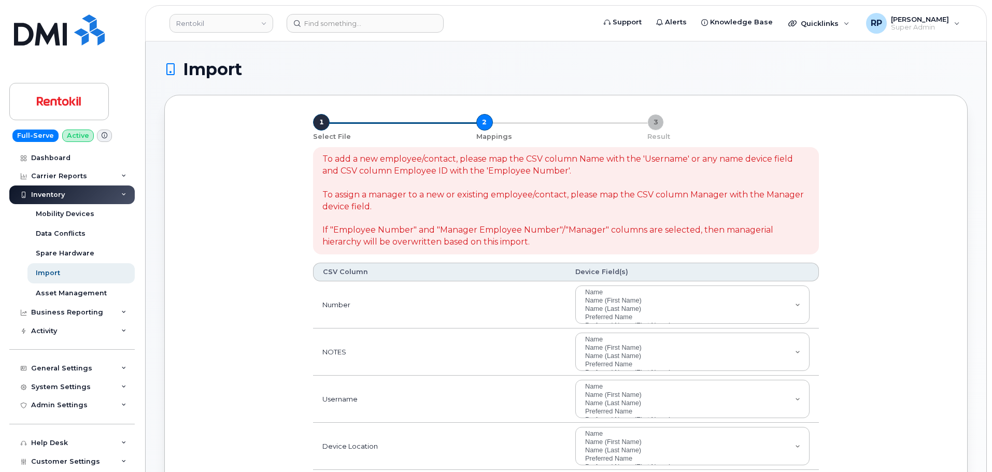
select select
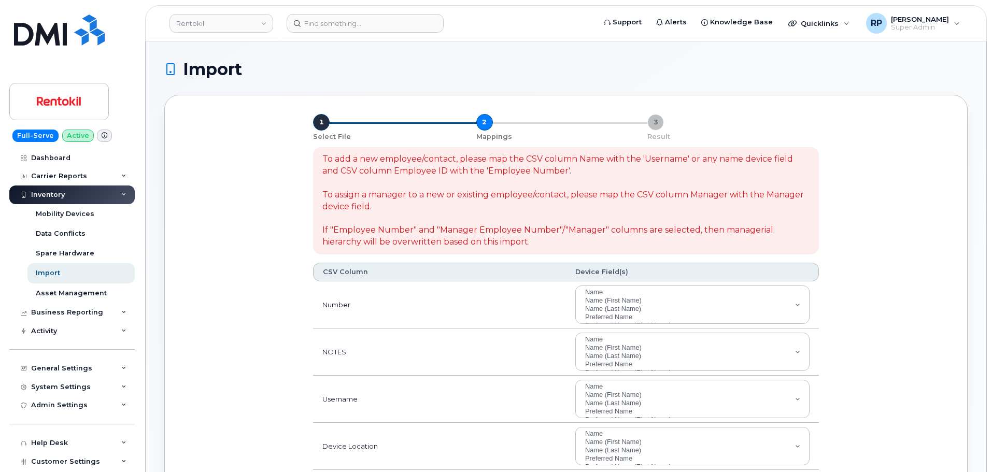
select select
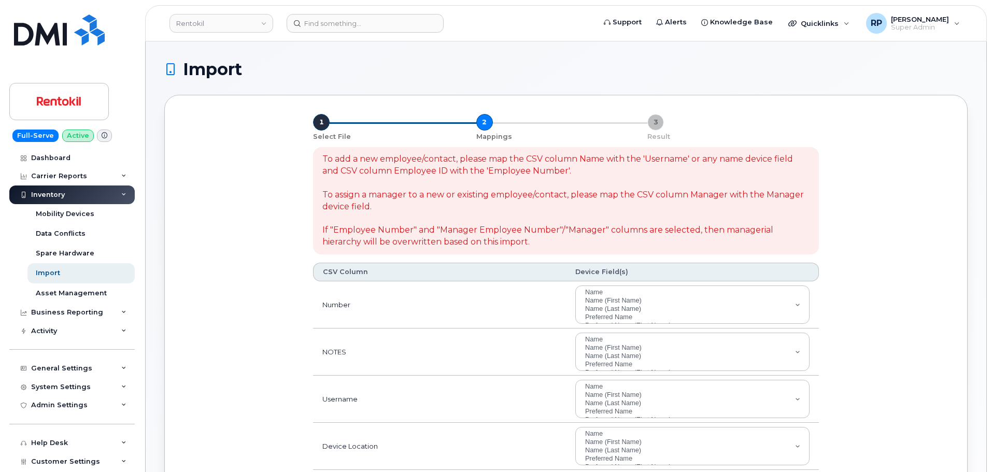
select select
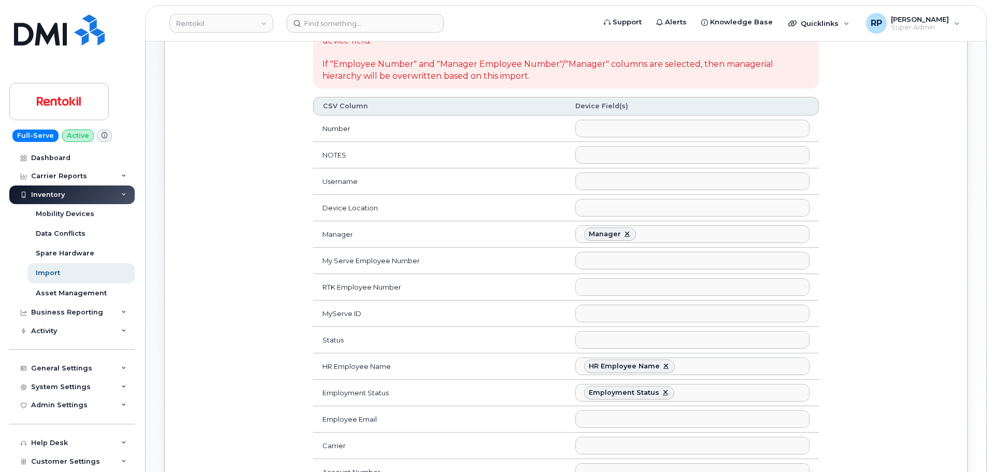
scroll to position [173, 0]
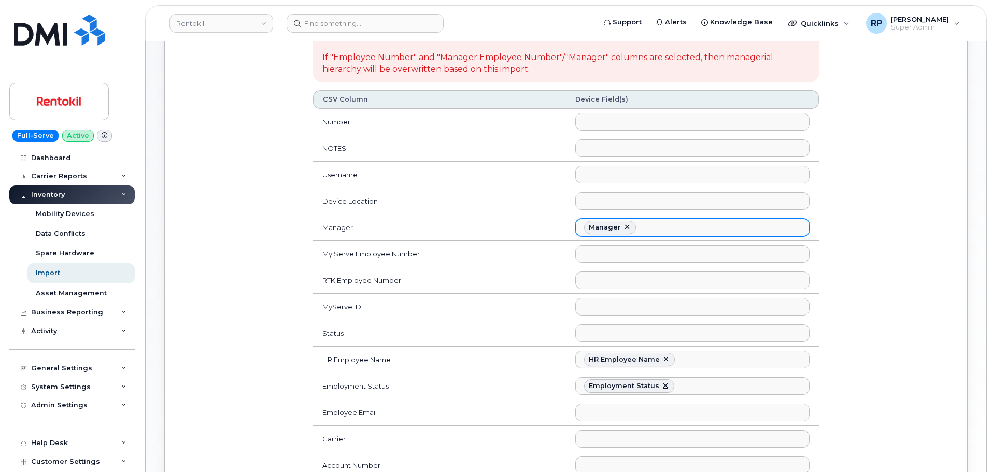
click at [624, 226] on link at bounding box center [627, 227] width 8 height 8
select select
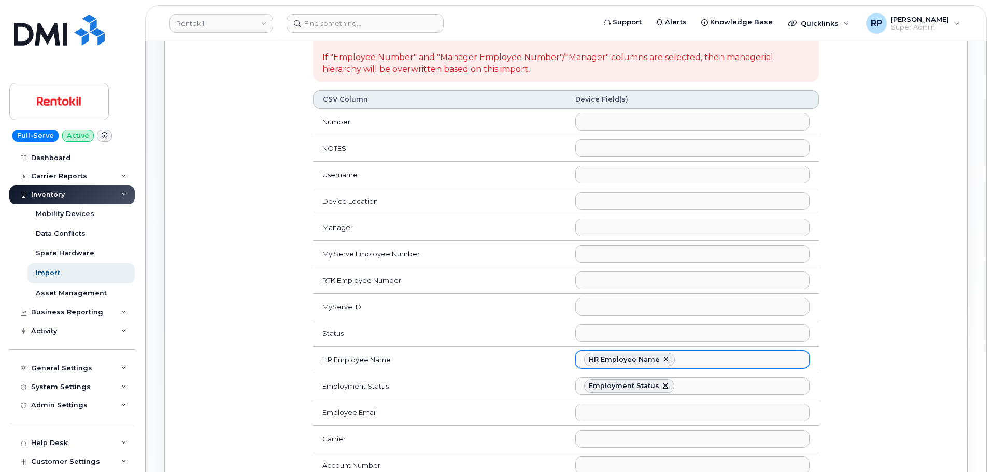
click at [664, 358] on link at bounding box center [666, 360] width 8 height 8
select select
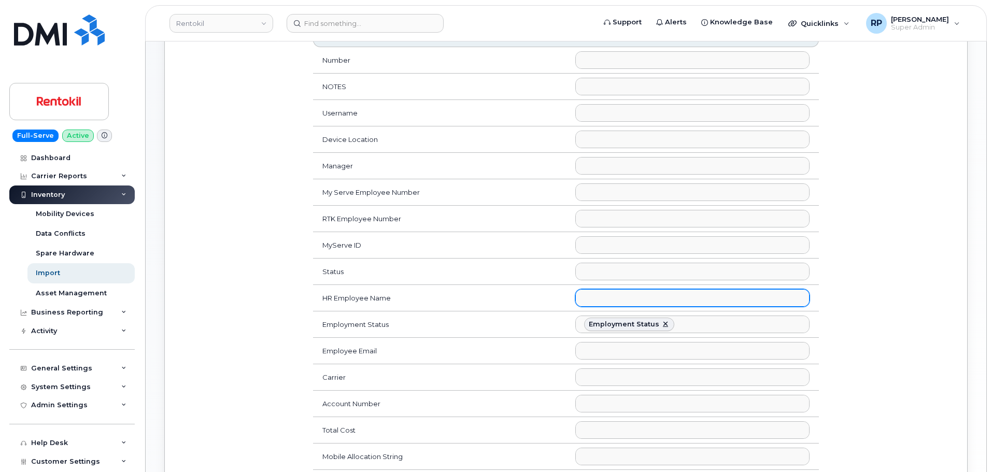
scroll to position [259, 0]
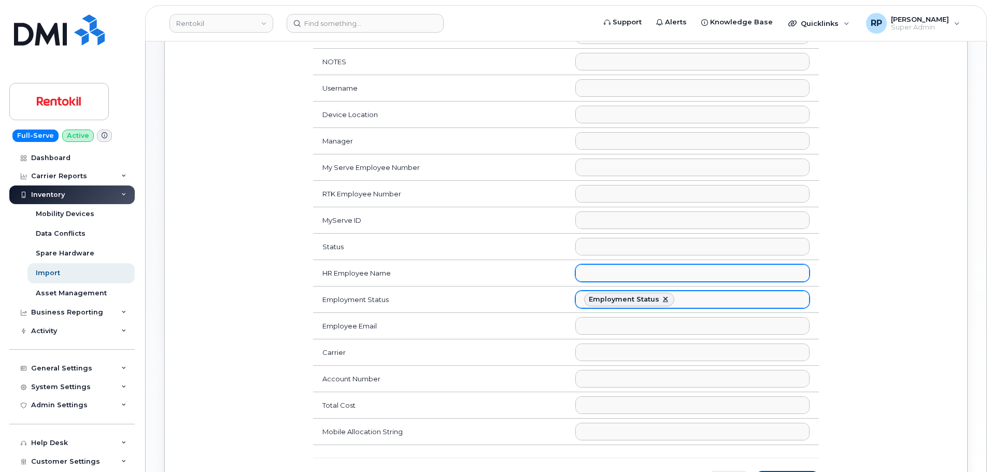
click at [662, 300] on link at bounding box center [666, 300] width 8 height 8
select select
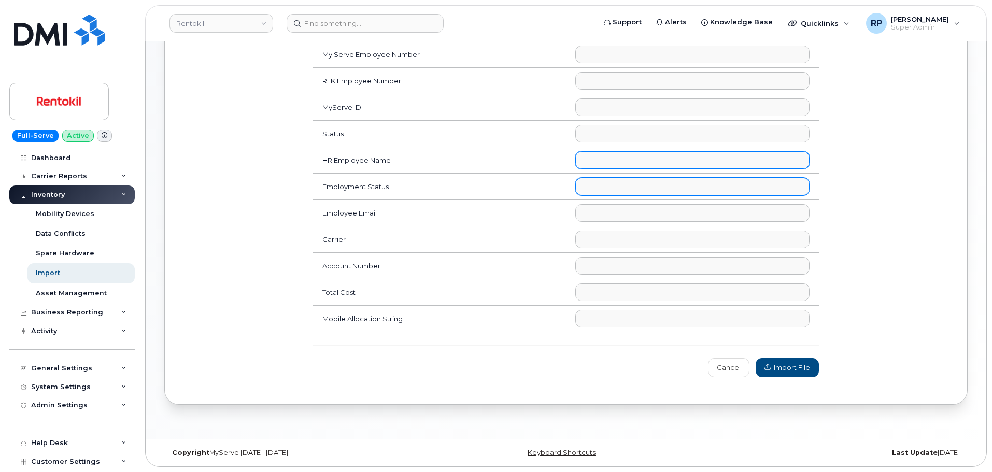
scroll to position [286, 0]
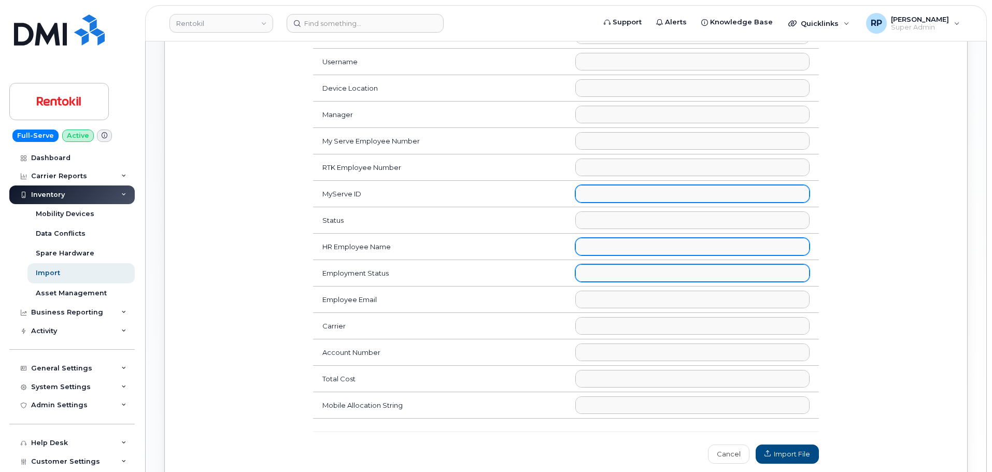
click at [608, 194] on ul at bounding box center [692, 194] width 233 height 17
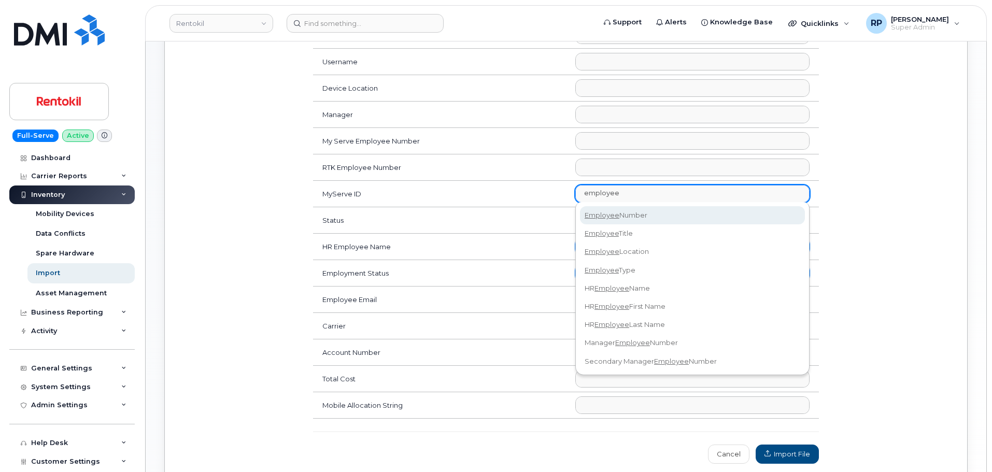
type input "employee"
select select "employee_number"
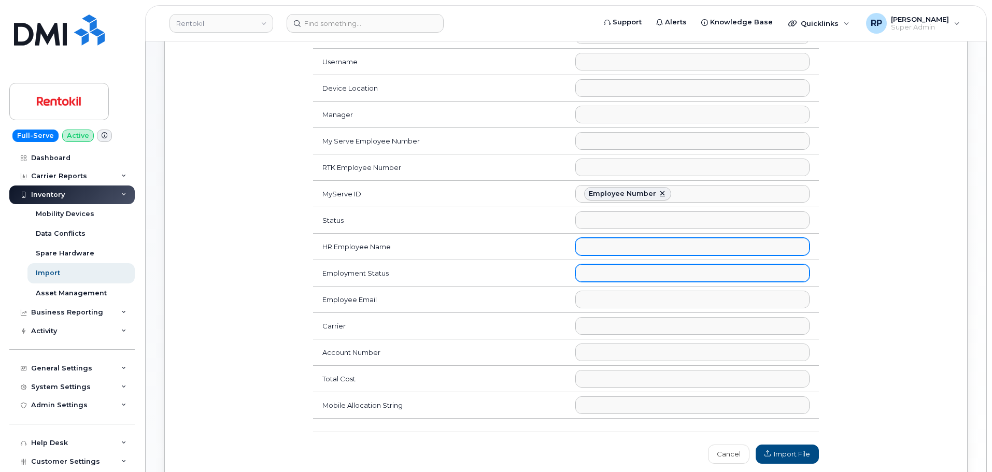
click at [302, 362] on div "To add a new employee/contact, please map the CSV column Name with the 'Usernam…" at bounding box center [566, 162] width 778 height 614
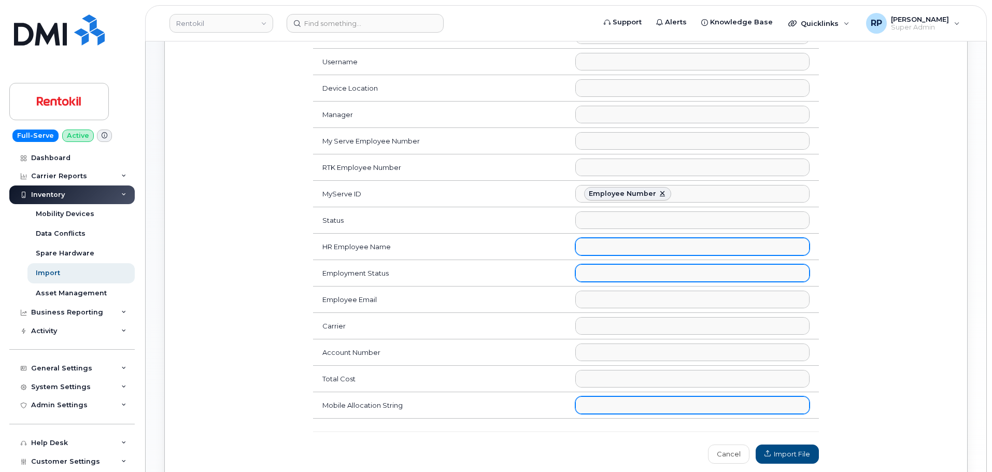
click at [637, 409] on ul at bounding box center [692, 405] width 233 height 17
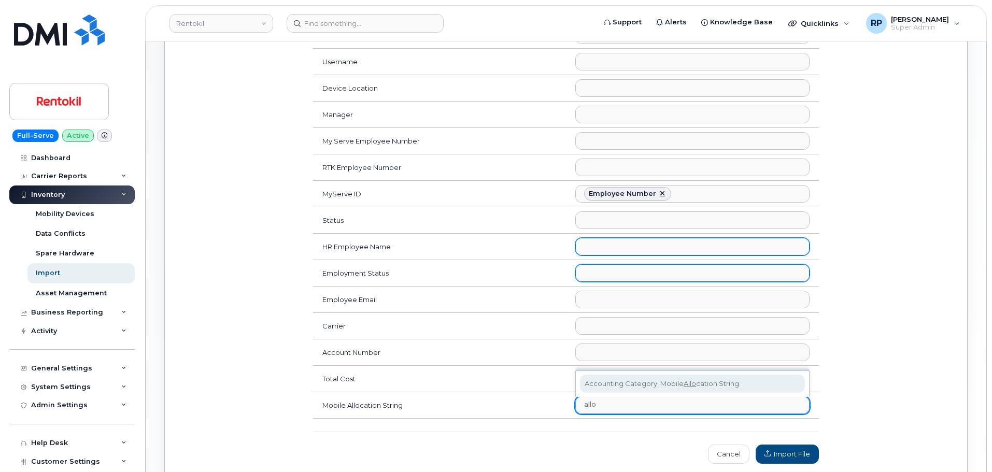
type input "allo"
select select "accounting_type_2048"
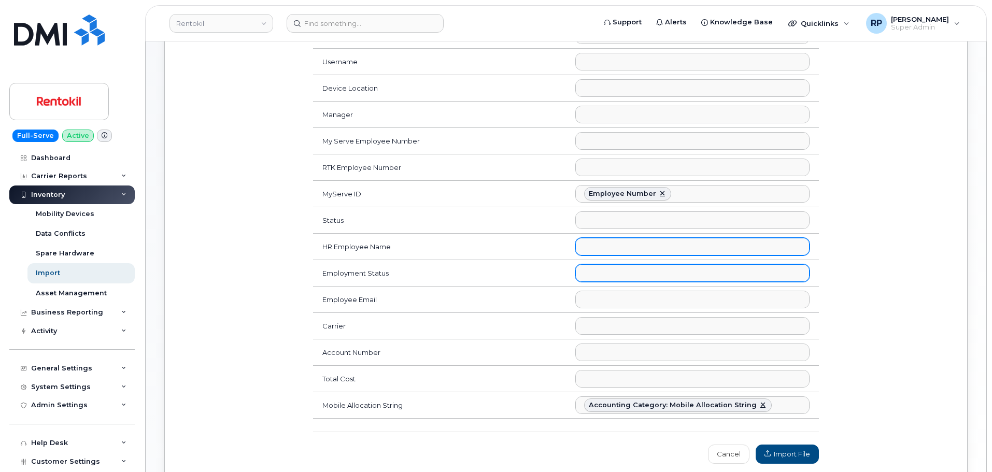
click at [259, 411] on div "To add a new employee/contact, please map the CSV column Name with the 'Usernam…" at bounding box center [566, 162] width 778 height 614
drag, startPoint x: 786, startPoint y: 456, endPoint x: 416, endPoint y: 450, distance: 369.8
click at [416, 450] on div "To add a new employee/contact, please map the CSV column Name with the 'Usernam…" at bounding box center [566, 162] width 519 height 614
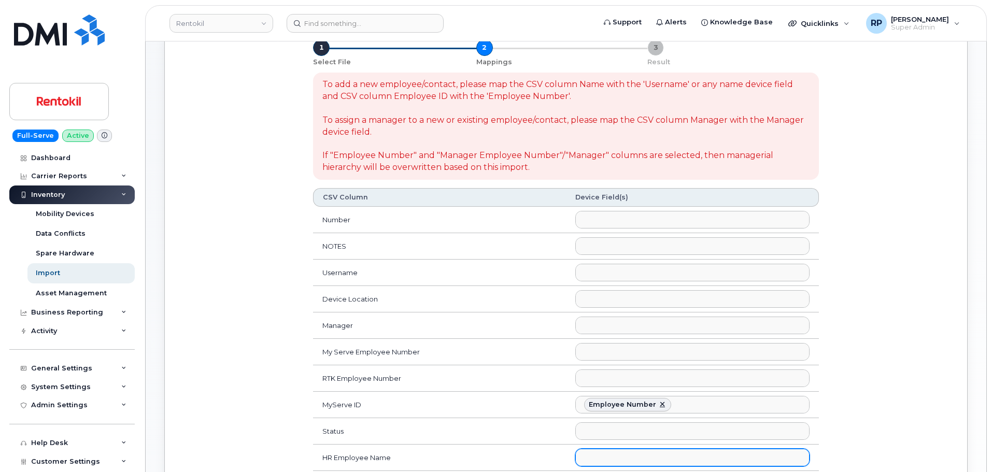
scroll to position [372, 0]
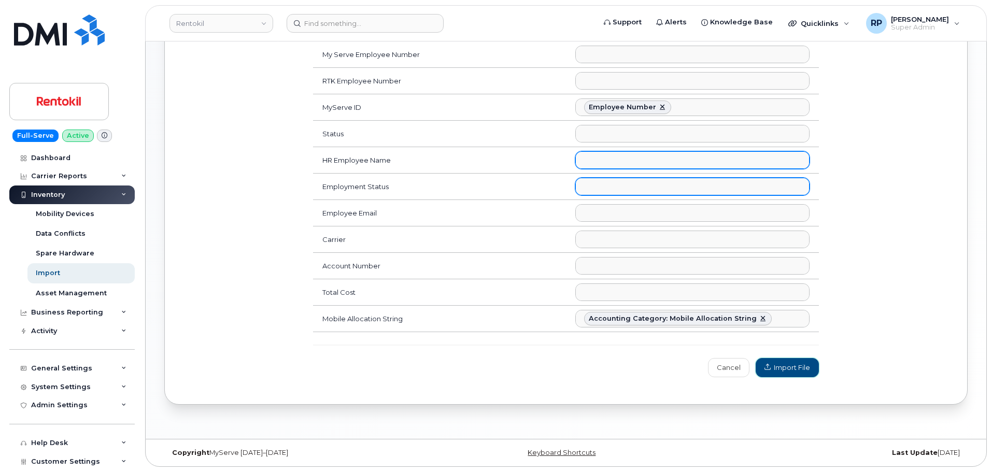
click at [791, 360] on button "Import File" at bounding box center [787, 367] width 63 height 19
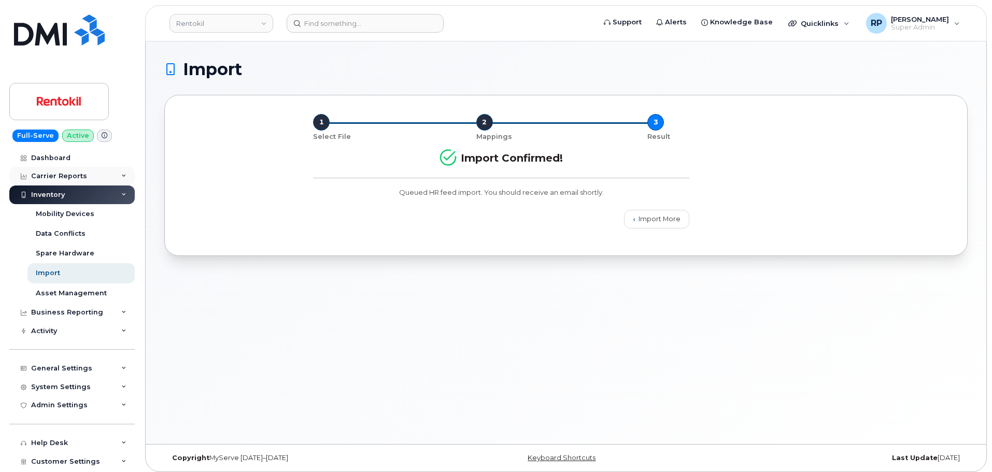
click at [60, 179] on div "Carrier Reports" at bounding box center [59, 176] width 56 height 8
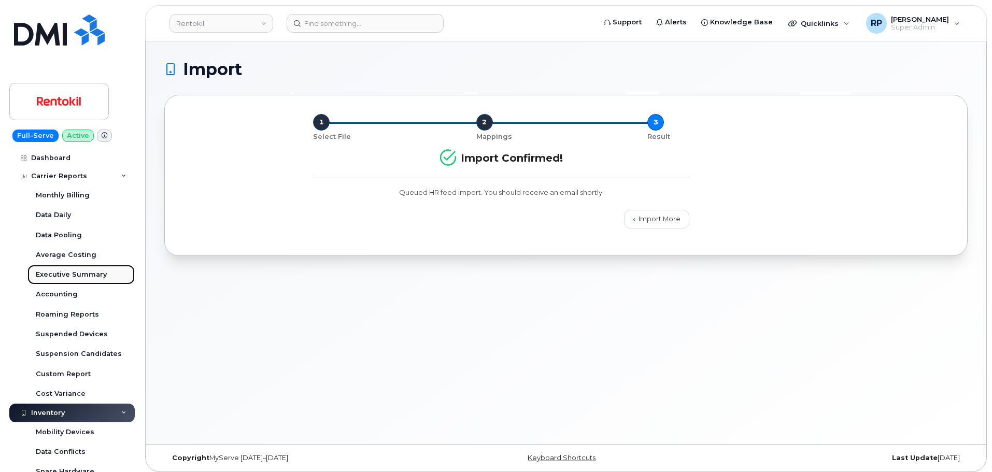
click at [62, 275] on div "Executive Summary" at bounding box center [71, 274] width 71 height 9
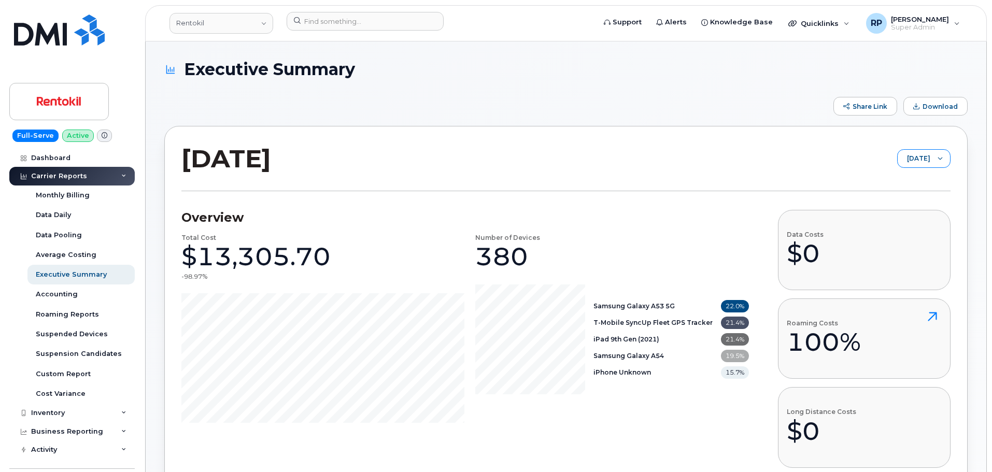
click at [920, 159] on span "October 2025" at bounding box center [914, 159] width 33 height 19
click at [899, 202] on span "September 2025" at bounding box center [897, 199] width 22 height 10
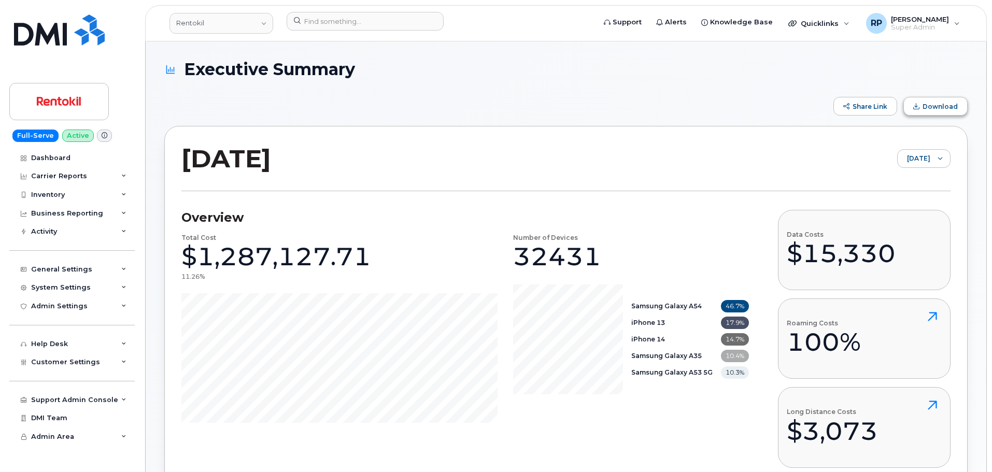
click at [926, 103] on span "Download" at bounding box center [940, 107] width 35 height 8
click at [60, 169] on div "Carrier Reports" at bounding box center [71, 176] width 125 height 19
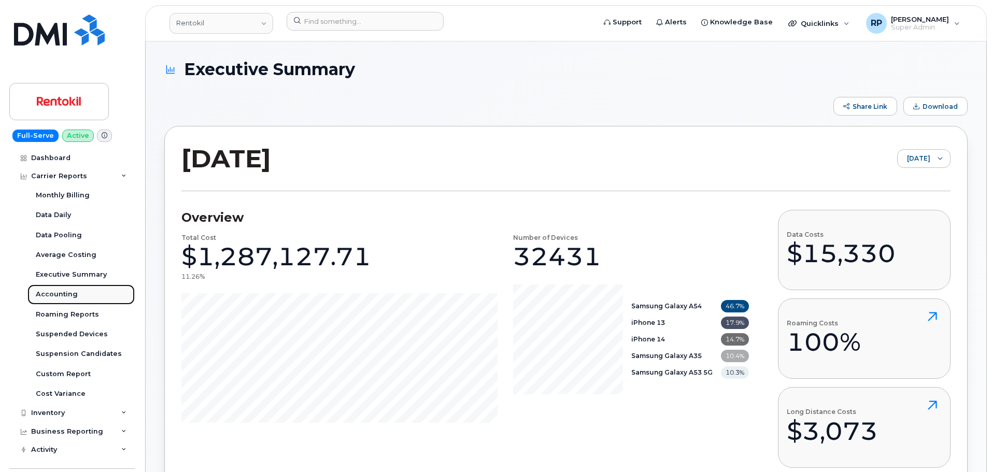
click at [61, 297] on div "Accounting" at bounding box center [57, 294] width 42 height 9
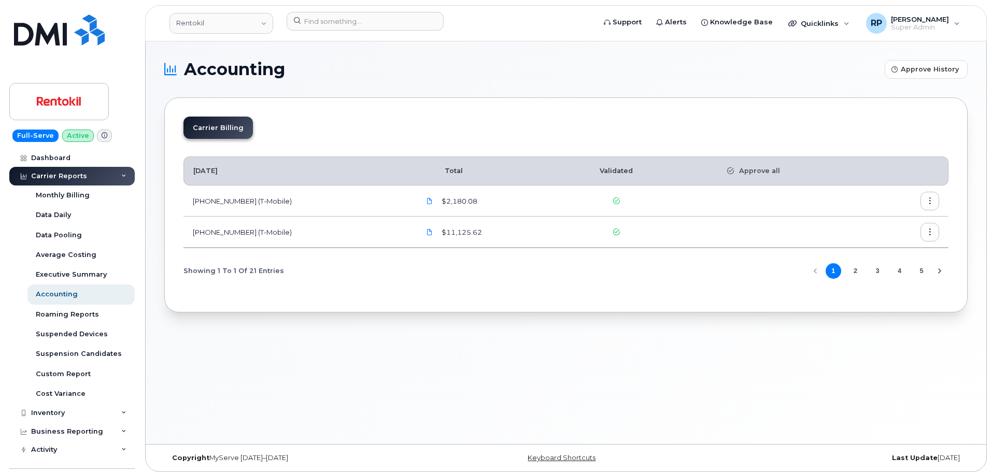
click at [851, 270] on button "2" at bounding box center [856, 271] width 16 height 16
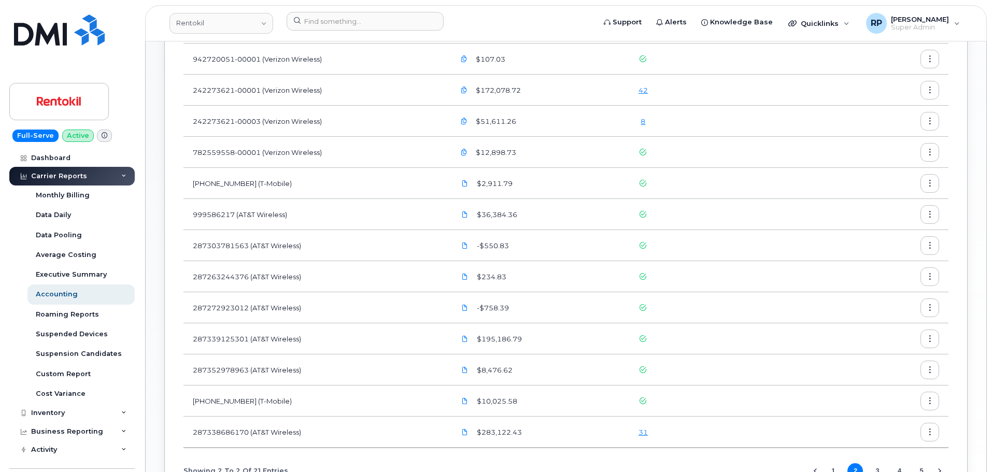
scroll to position [272, 0]
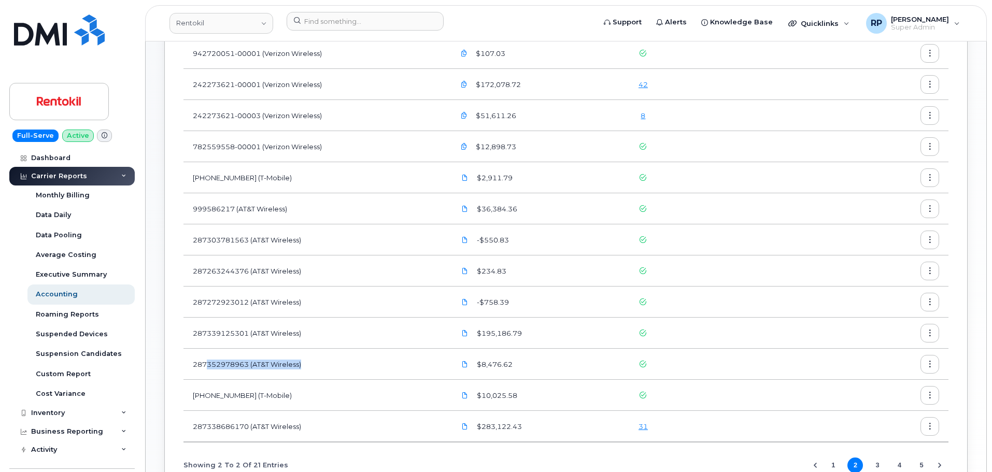
drag, startPoint x: 332, startPoint y: 365, endPoint x: 206, endPoint y: 361, distance: 125.5
click at [206, 361] on td "287352978963 (AT&T Wireless)" at bounding box center [315, 364] width 262 height 31
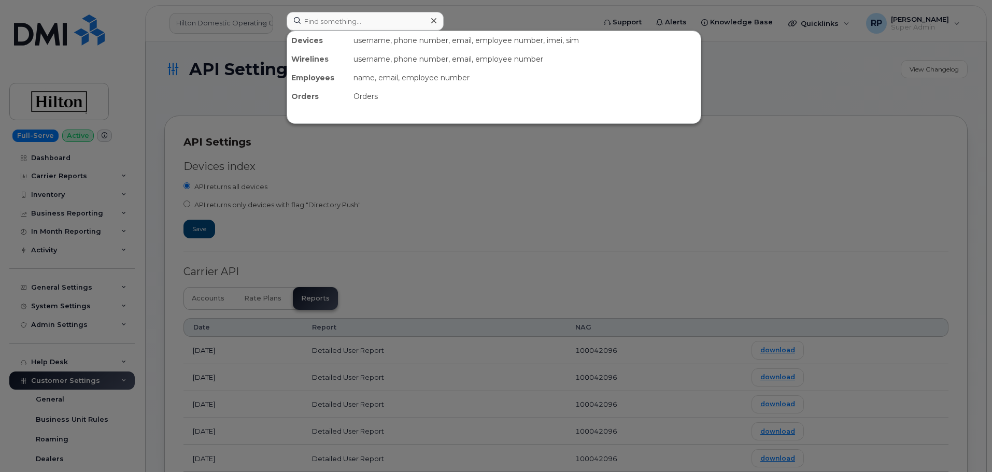
scroll to position [173, 0]
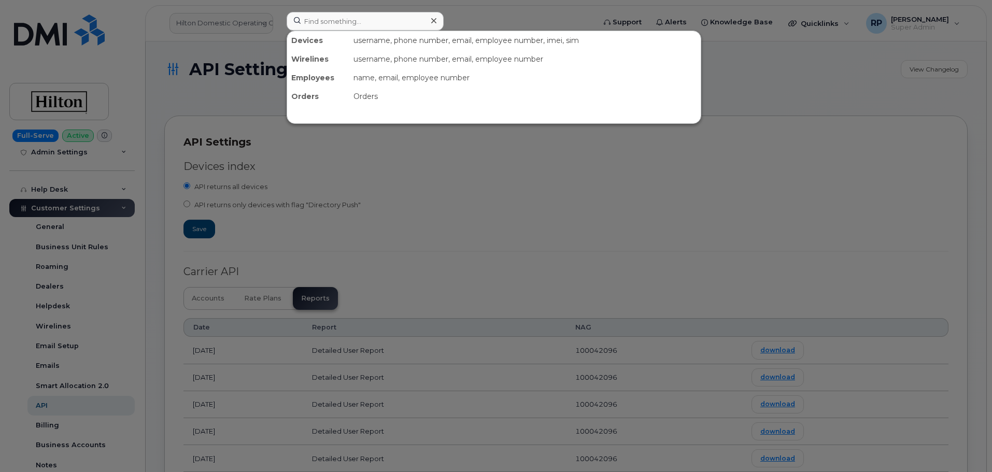
click at [339, 24] on input at bounding box center [365, 21] width 157 height 19
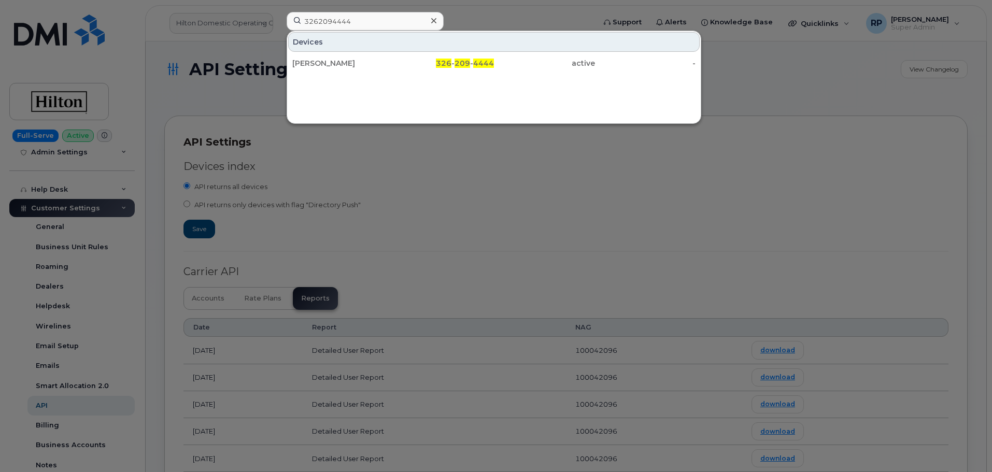
type input "3262094444"
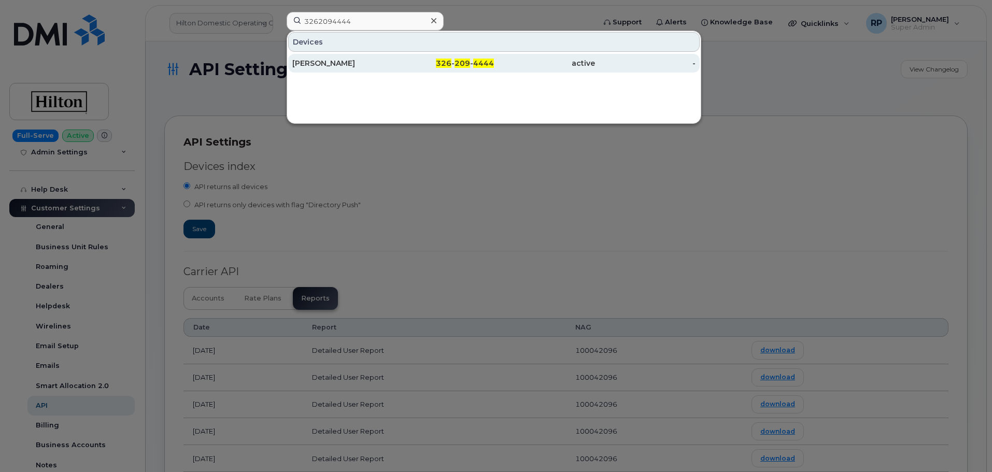
click at [351, 64] on div "[PERSON_NAME]" at bounding box center [342, 63] width 101 height 10
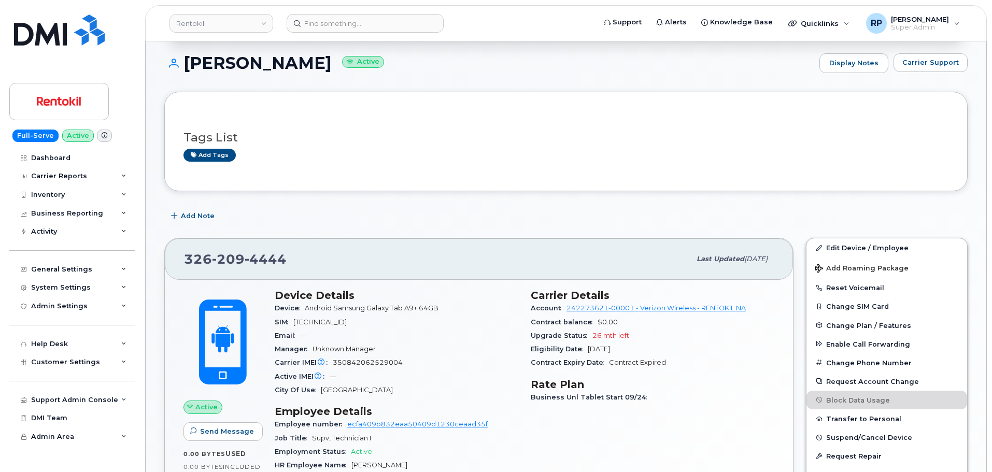
scroll to position [259, 0]
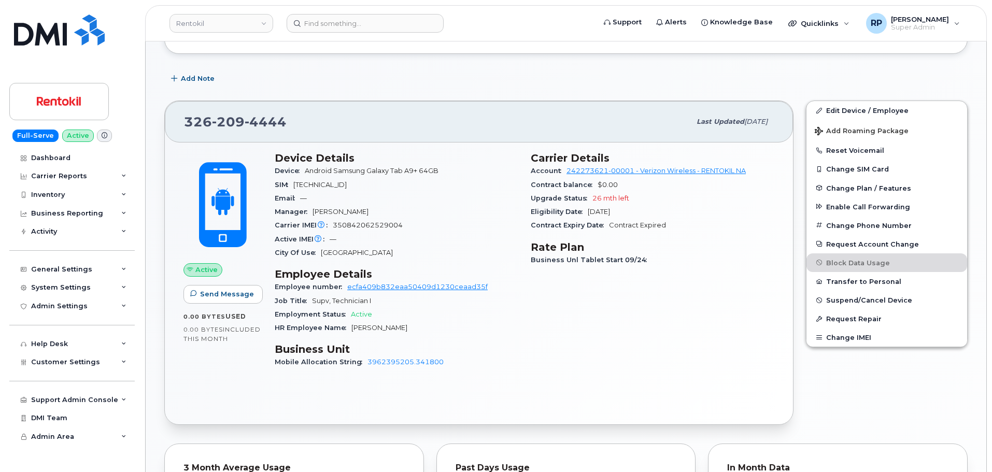
scroll to position [259, 0]
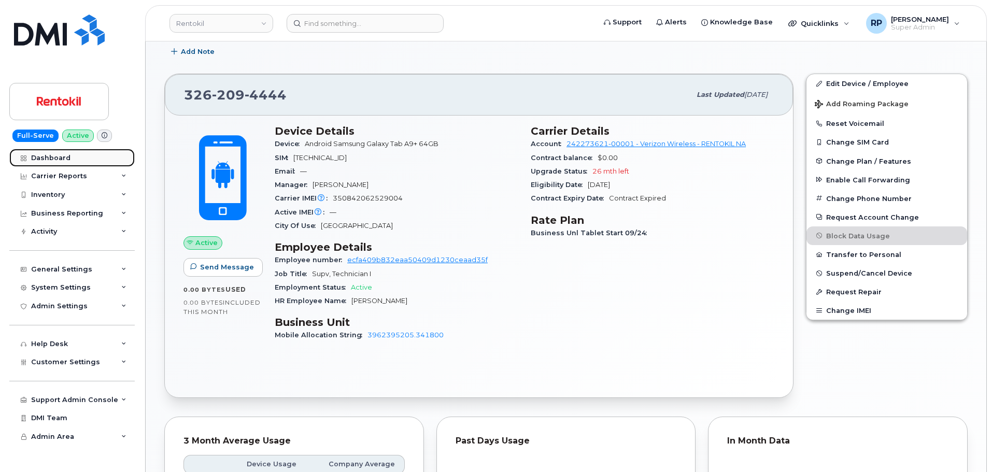
click at [49, 158] on div "Dashboard" at bounding box center [50, 158] width 39 height 8
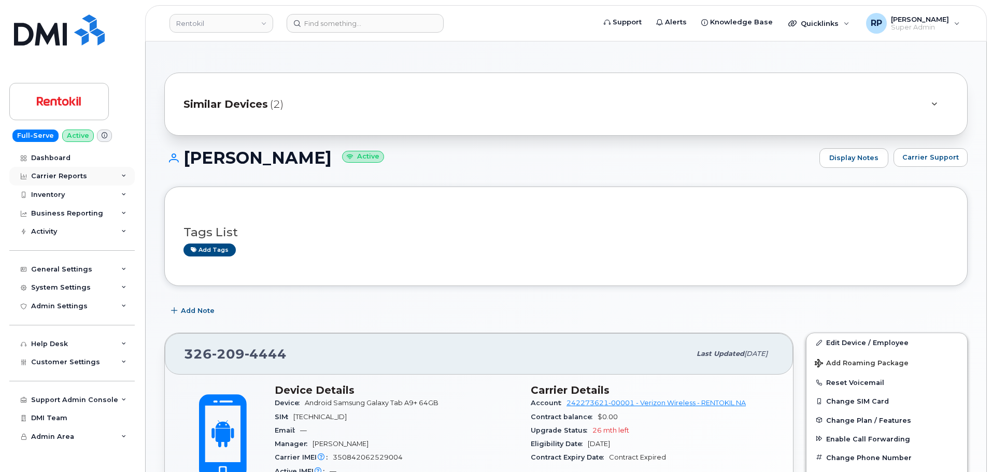
click at [85, 181] on div "Carrier Reports" at bounding box center [71, 176] width 125 height 19
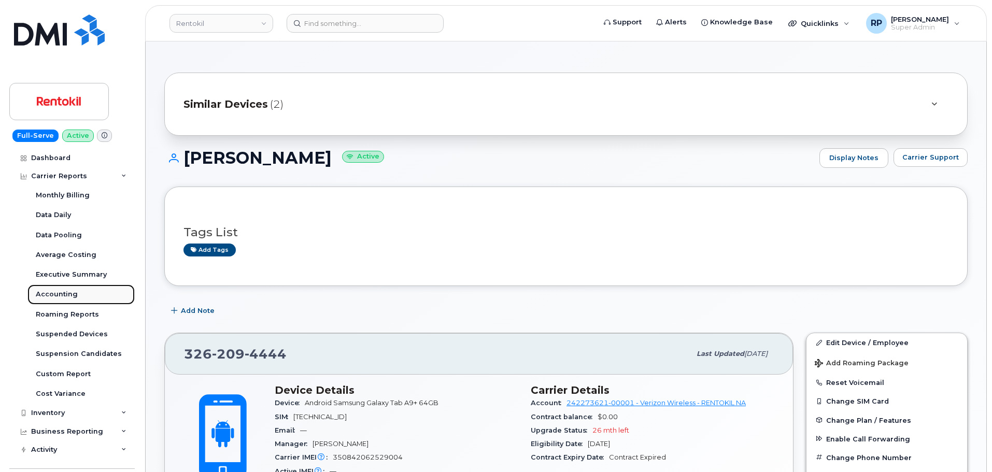
click at [63, 295] on div "Accounting" at bounding box center [57, 294] width 42 height 9
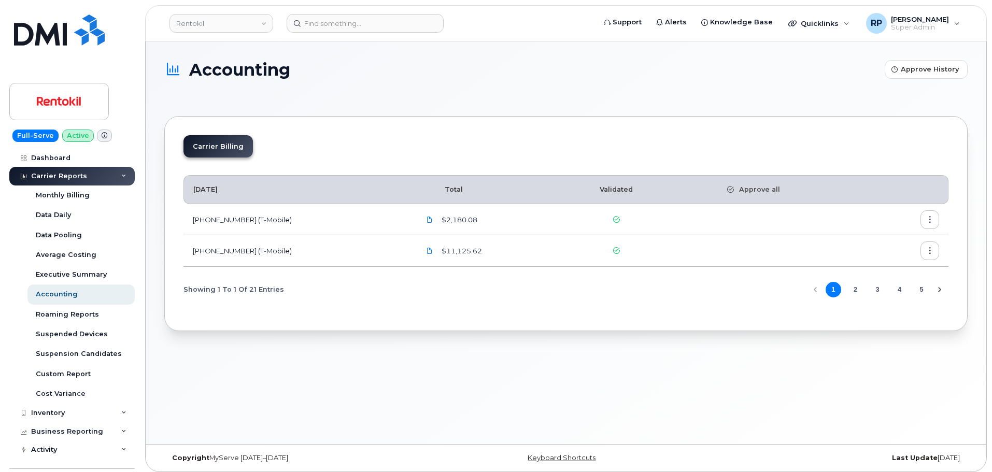
click at [852, 293] on button "2" at bounding box center [856, 290] width 16 height 16
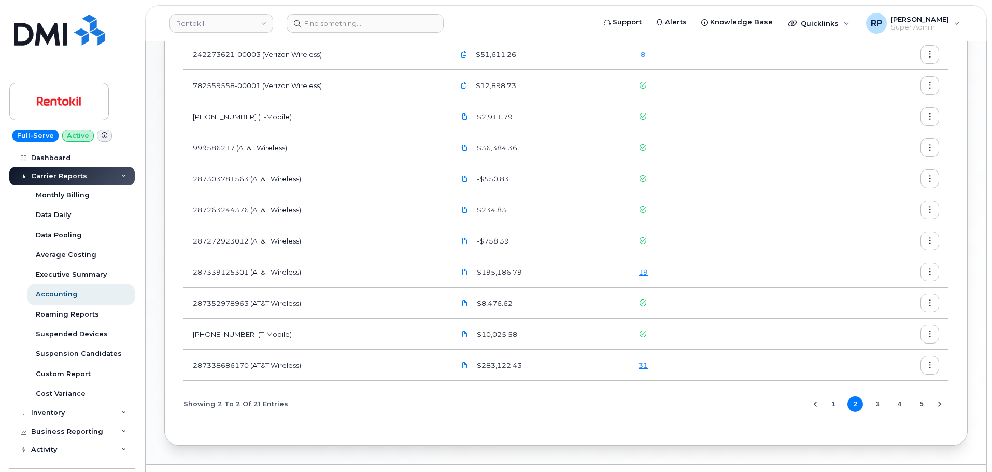
scroll to position [377, 0]
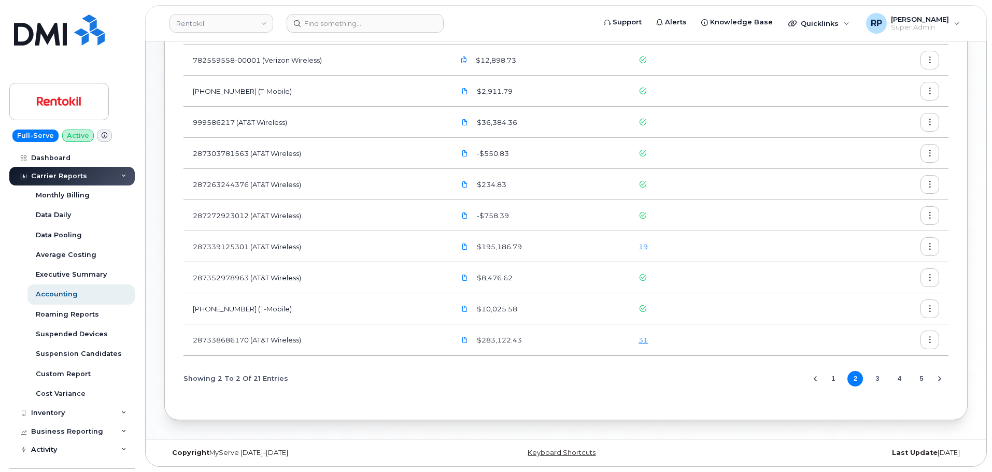
click at [405, 248] on td "287339125301 (AT&T Wireless)" at bounding box center [315, 246] width 262 height 31
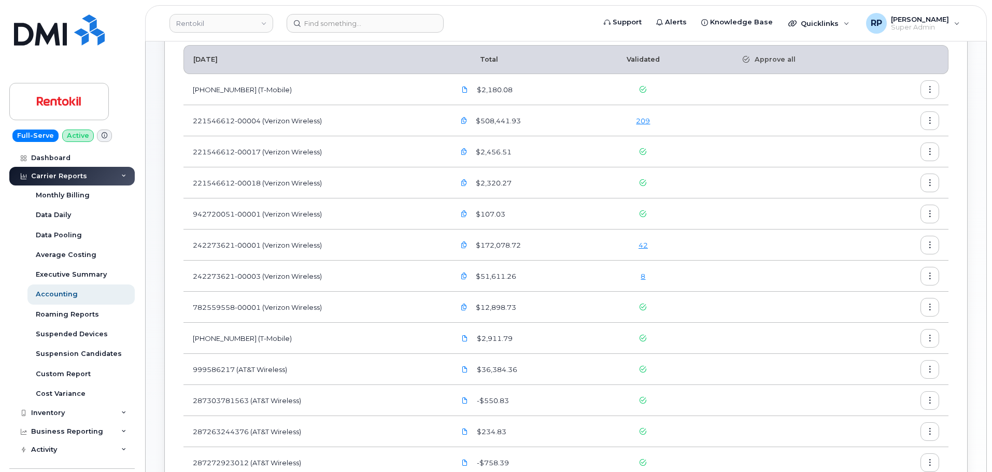
scroll to position [87, 0]
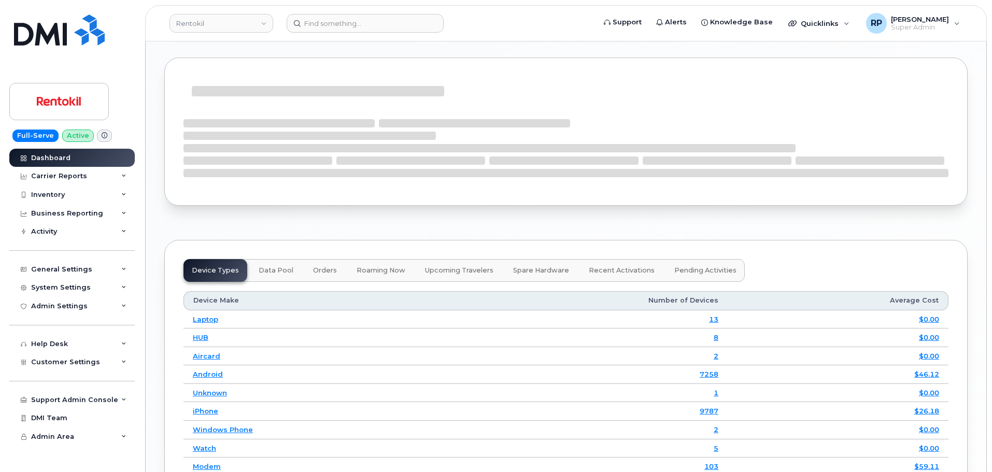
scroll to position [1383, 0]
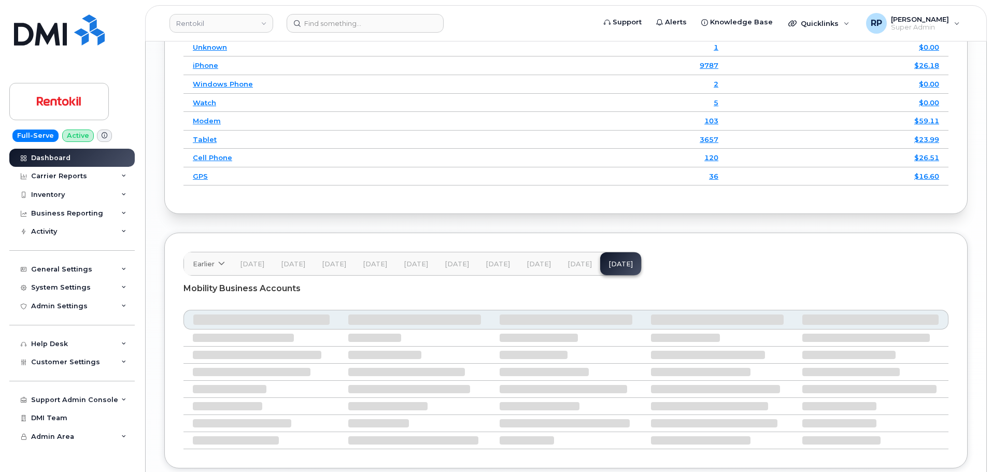
click at [519, 261] on button "[DATE]" at bounding box center [539, 264] width 41 height 23
click at [568, 263] on span "[DATE]" at bounding box center [580, 264] width 24 height 8
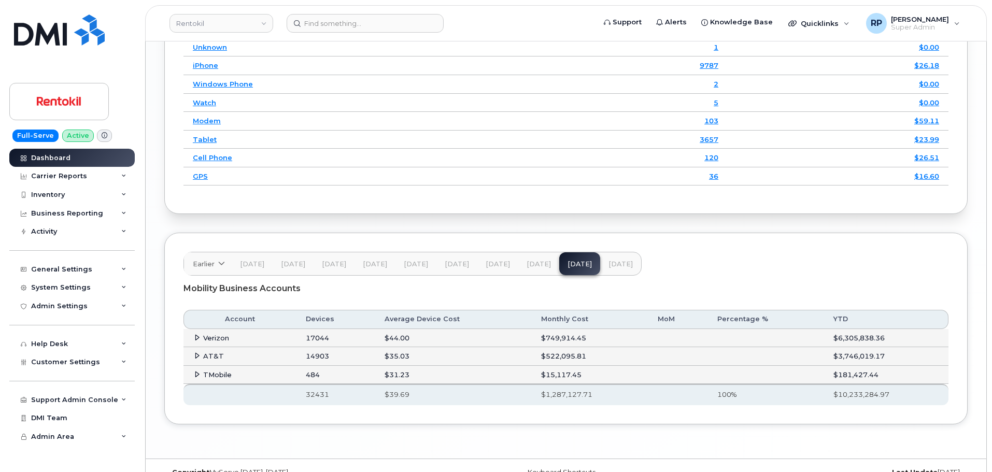
click at [197, 359] on icon at bounding box center [197, 356] width 7 height 7
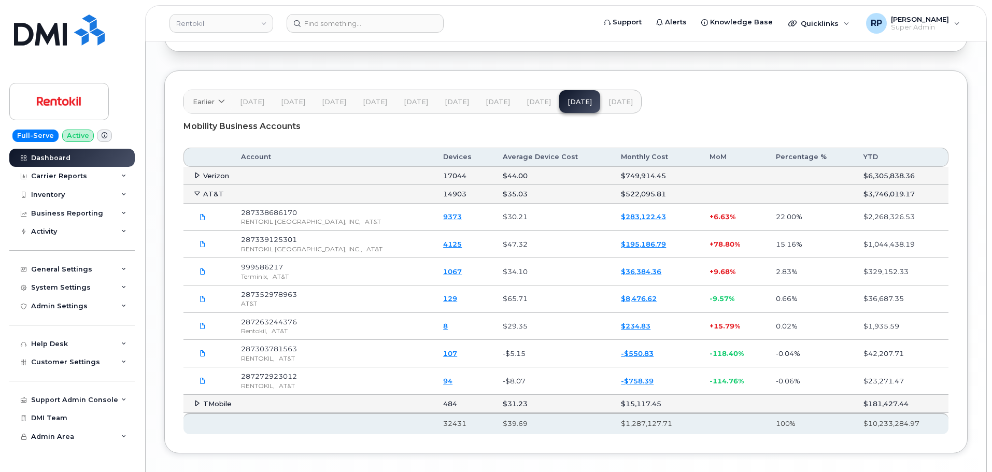
scroll to position [1634, 0]
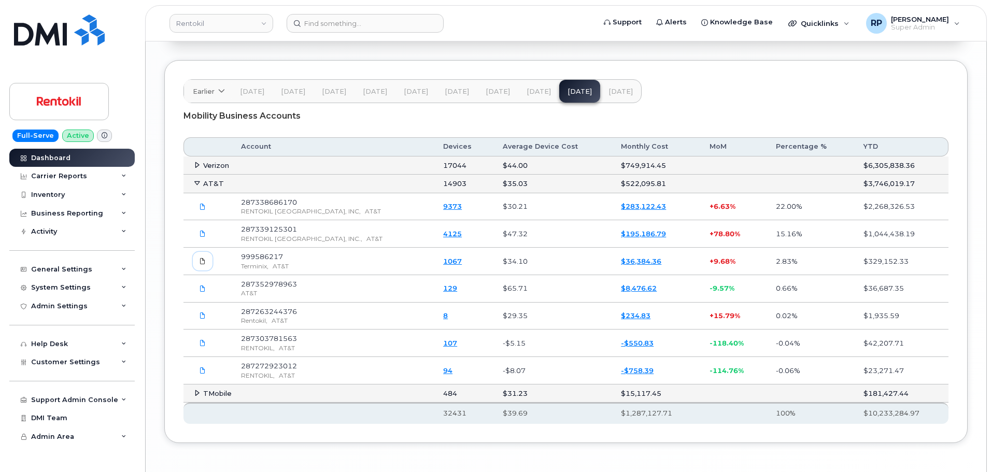
click at [203, 261] on icon at bounding box center [203, 261] width 6 height 6
drag, startPoint x: 201, startPoint y: 289, endPoint x: 202, endPoint y: 302, distance: 13.0
click at [201, 289] on icon at bounding box center [203, 289] width 6 height 6
click at [203, 316] on icon at bounding box center [203, 316] width 6 height 6
click at [353, 402] on td "TMobile" at bounding box center [309, 394] width 250 height 19
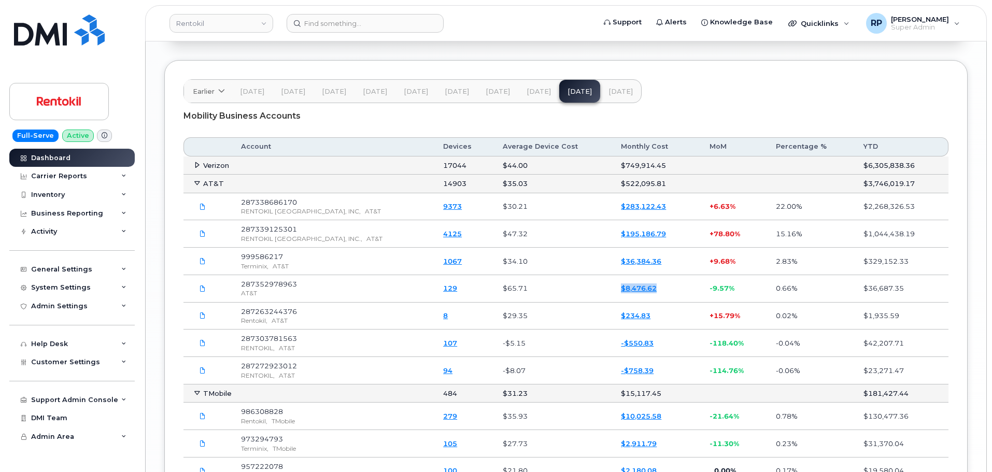
drag, startPoint x: 642, startPoint y: 287, endPoint x: 594, endPoint y: 293, distance: 48.1
click at [597, 293] on tr "287352978963 AT&T 129 $65.71 $8,476.62 -9.57% 0.66% $36,687.35" at bounding box center [566, 288] width 765 height 27
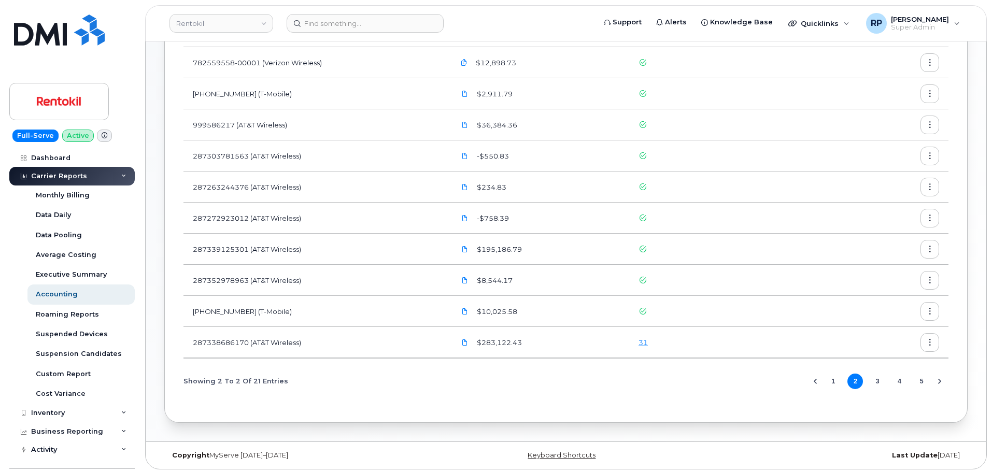
scroll to position [359, 0]
drag, startPoint x: 306, startPoint y: 281, endPoint x: 189, endPoint y: 281, distance: 117.2
click at [189, 281] on td "287352978963 (AT&T Wireless)" at bounding box center [315, 277] width 262 height 31
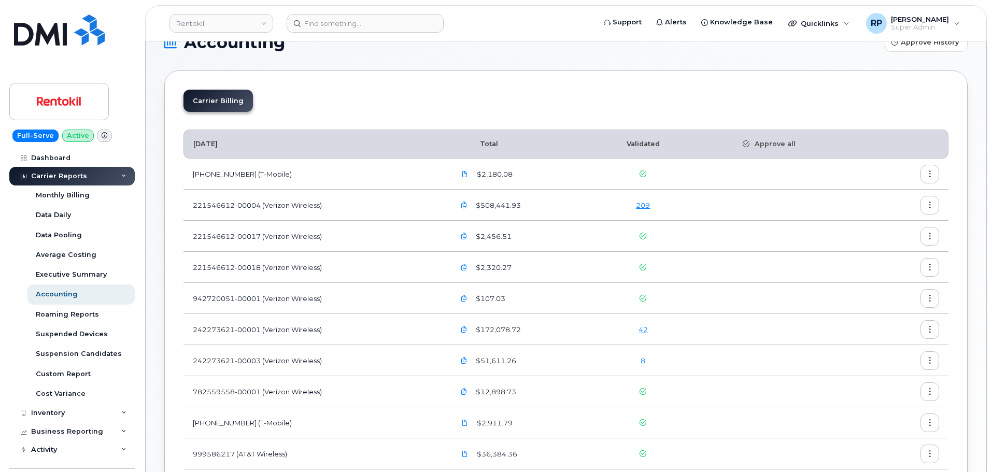
scroll to position [0, 0]
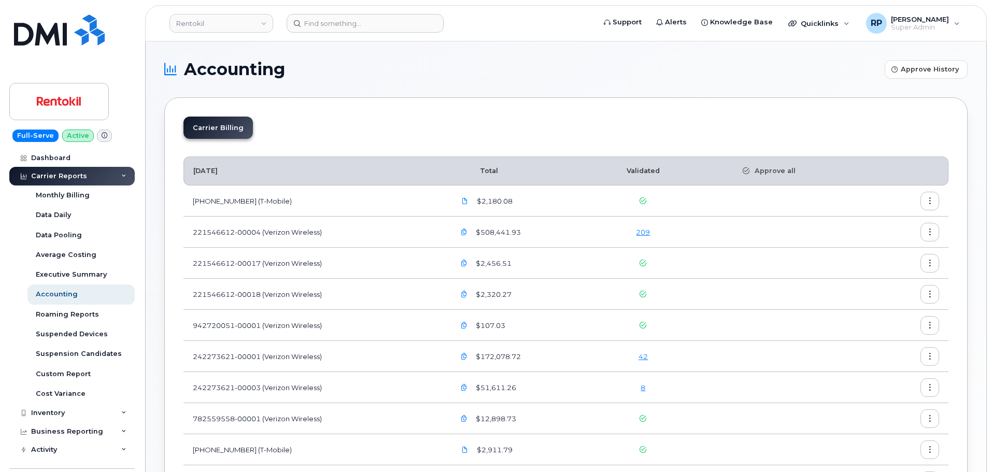
click at [300, 144] on div "Carrier Billing" at bounding box center [566, 132] width 765 height 31
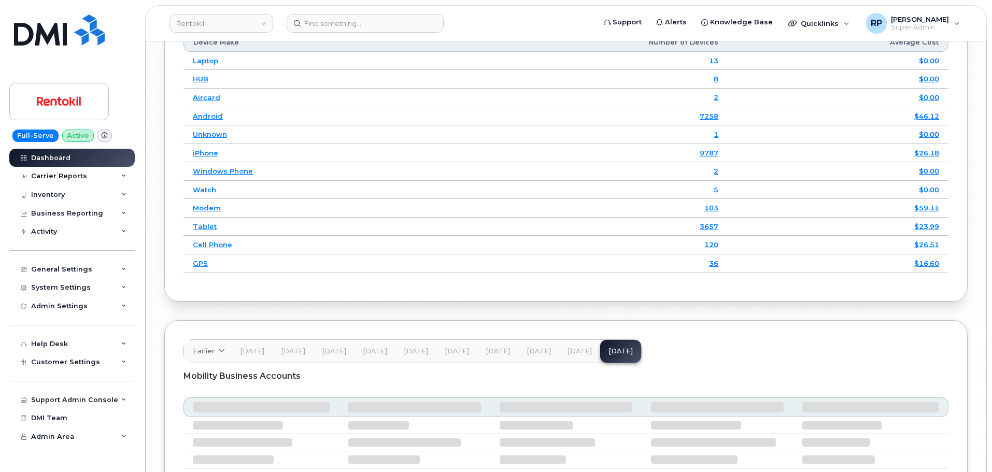
scroll to position [1321, 0]
click at [577, 359] on button "[DATE]" at bounding box center [579, 351] width 41 height 23
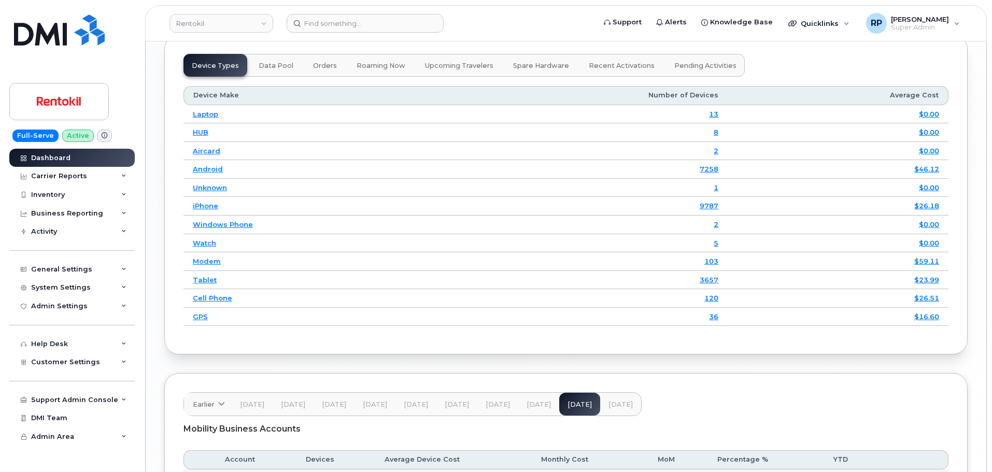
scroll to position [1375, 0]
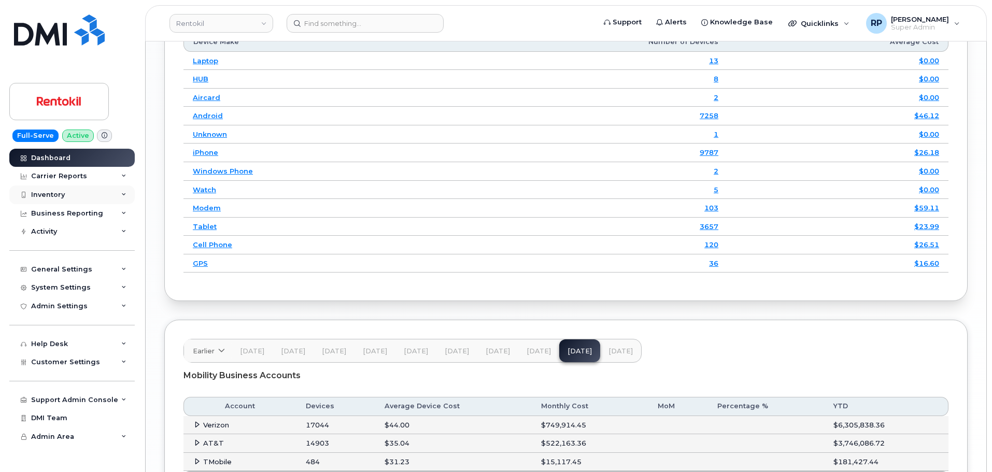
click at [49, 192] on div "Inventory" at bounding box center [48, 195] width 34 height 8
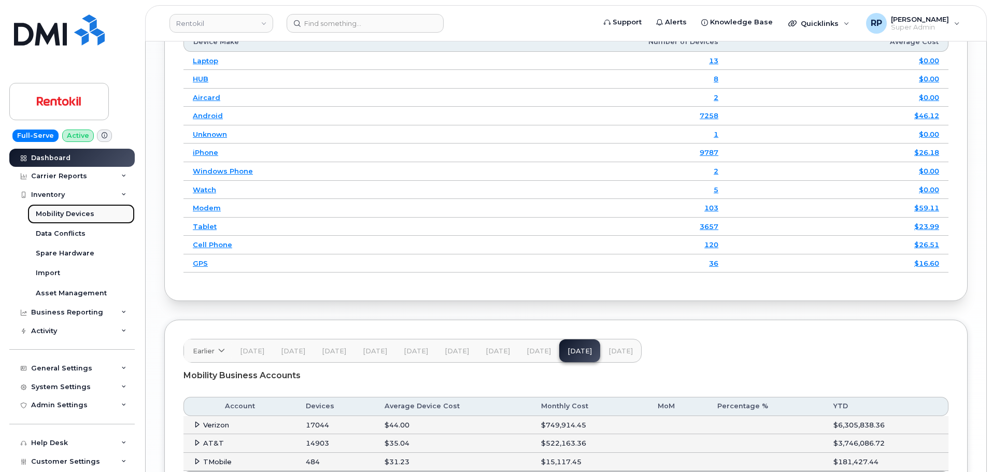
click at [55, 214] on div "Mobility Devices" at bounding box center [65, 213] width 59 height 9
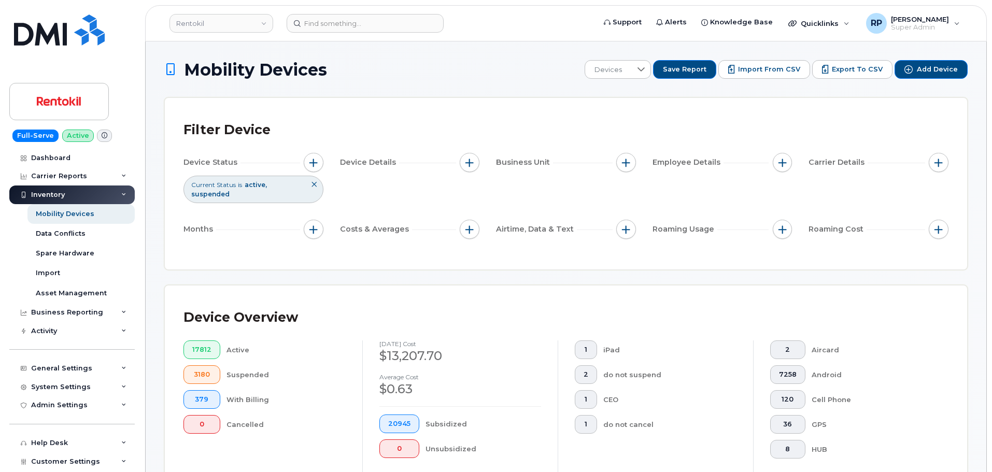
click at [344, 253] on div "Filter Device Device Status Current Status is active suspended Device Details B…" at bounding box center [566, 184] width 803 height 172
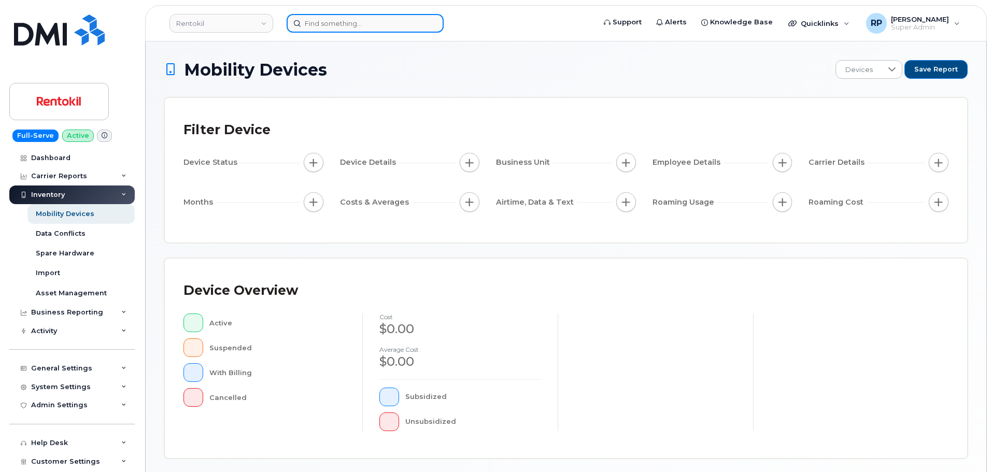
click at [372, 29] on input at bounding box center [365, 23] width 157 height 19
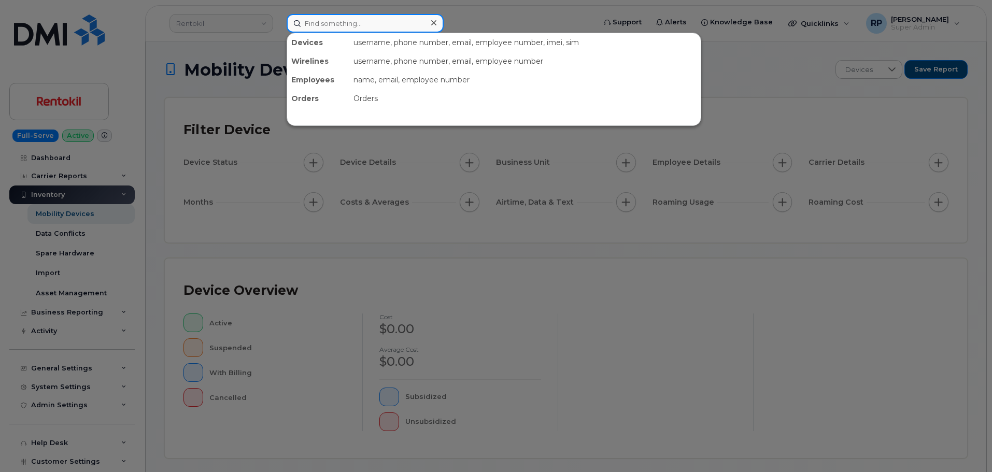
paste input "2394146329"
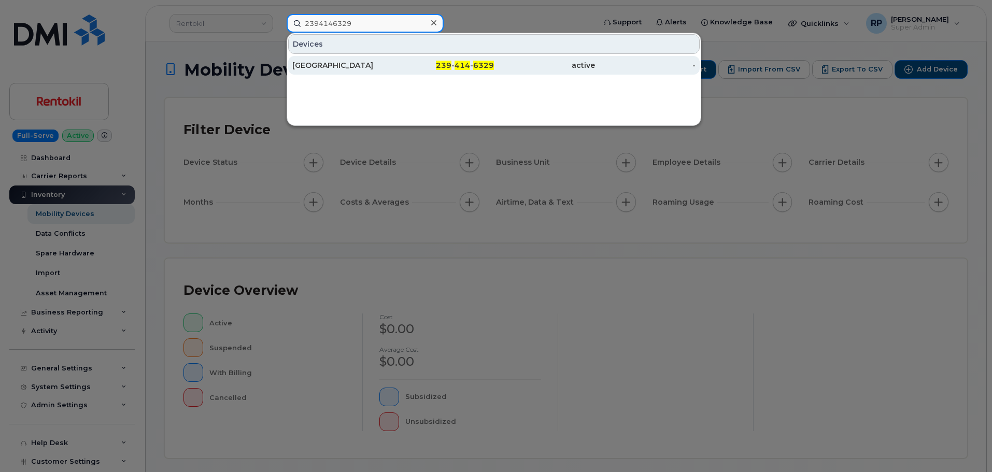
type input "2394146329"
click at [360, 64] on div "[GEOGRAPHIC_DATA]" at bounding box center [342, 65] width 101 height 10
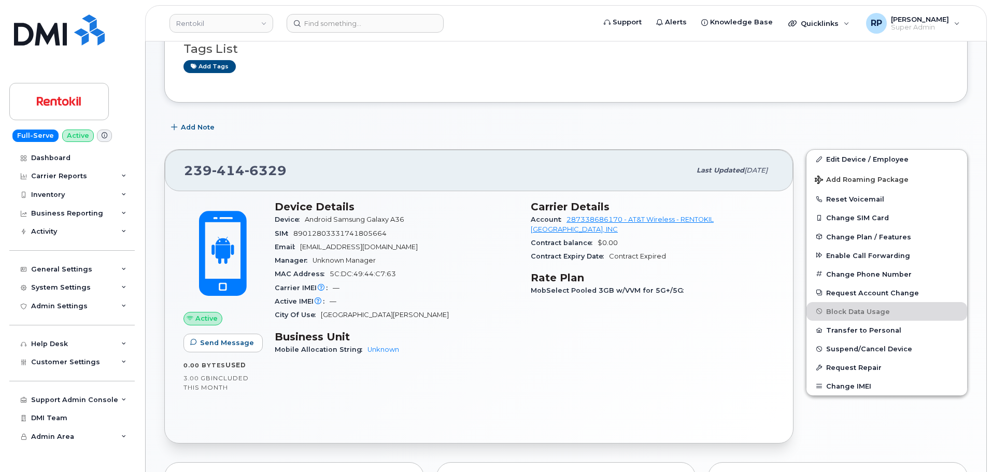
scroll to position [173, 0]
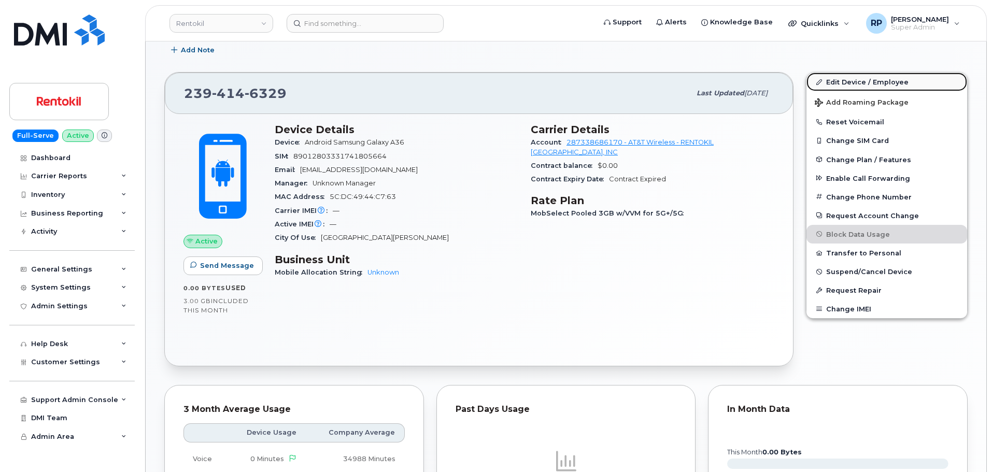
click at [865, 83] on link "Edit Device / Employee" at bounding box center [887, 82] width 161 height 19
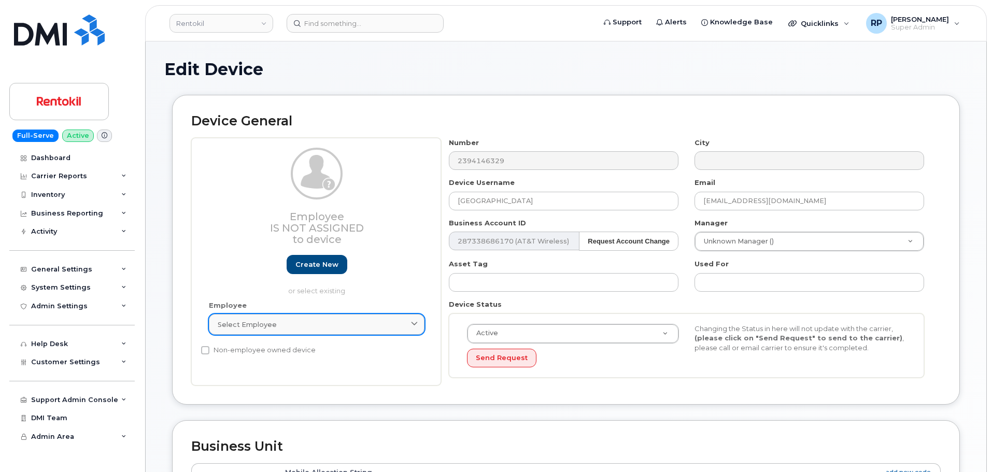
click at [305, 331] on link "Select employee" at bounding box center [317, 324] width 216 height 21
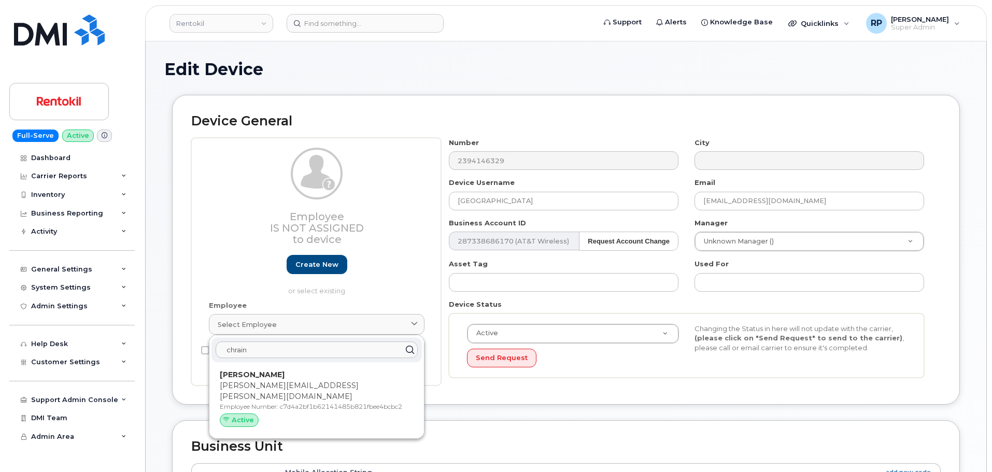
type input "chrain"
click at [641, 414] on div "Device General Employee Is not assigned to device Create new or select existing…" at bounding box center [566, 258] width 804 height 326
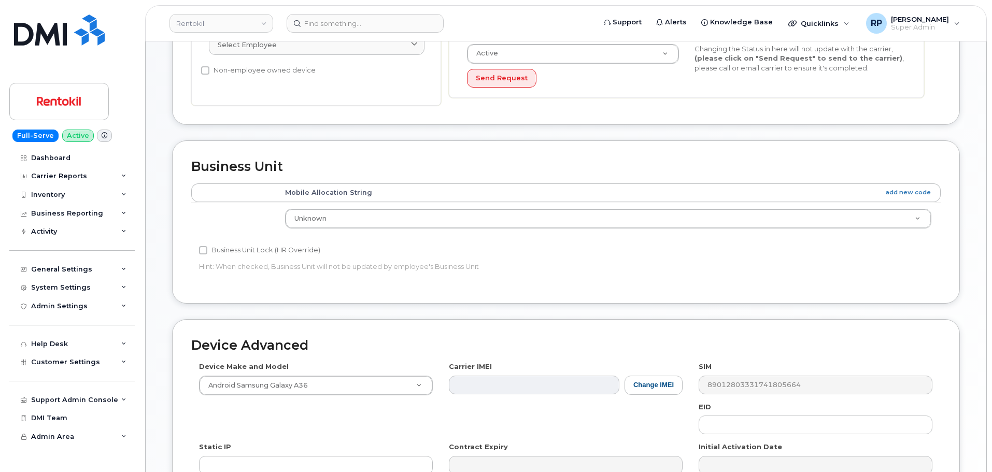
scroll to position [259, 0]
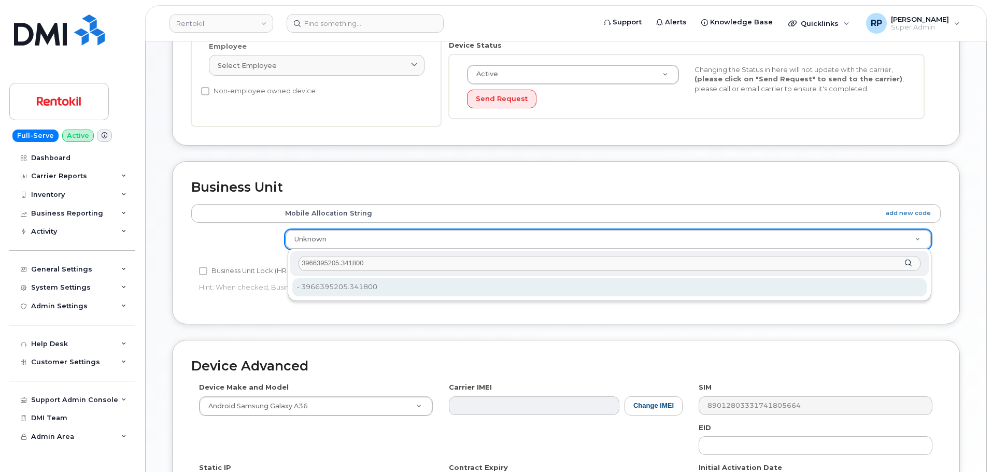
type input "3966395205.341800"
type input "35845040"
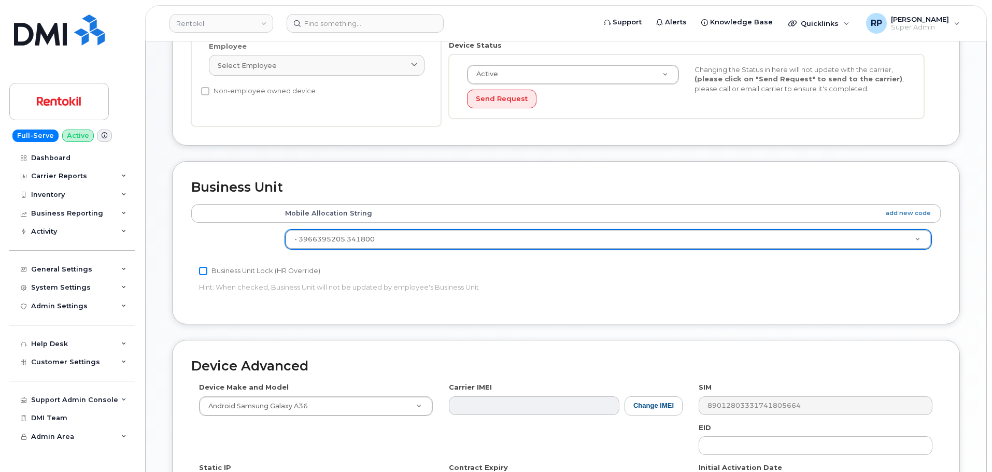
click at [202, 273] on input "Business Unit Lock (HR Override)" at bounding box center [203, 271] width 8 height 8
checkbox input "true"
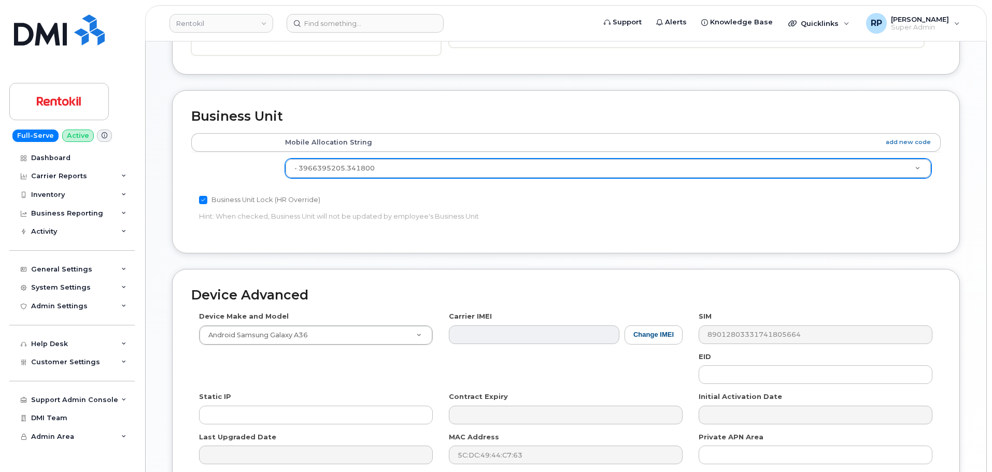
scroll to position [436, 0]
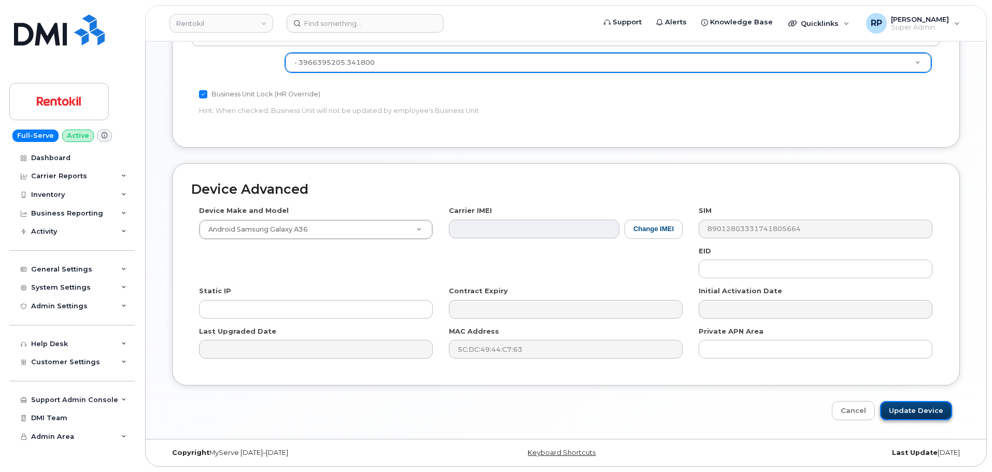
click at [906, 411] on input "Update Device" at bounding box center [916, 410] width 72 height 19
type input "Saving..."
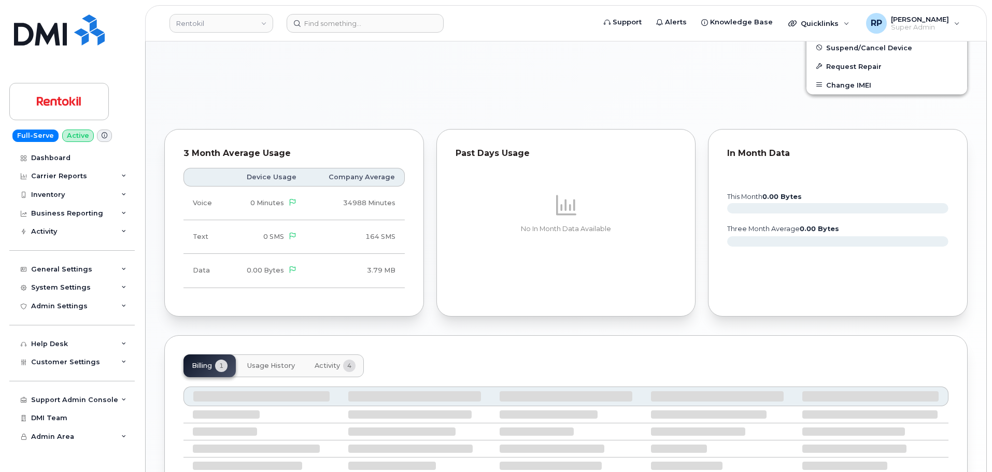
scroll to position [498, 0]
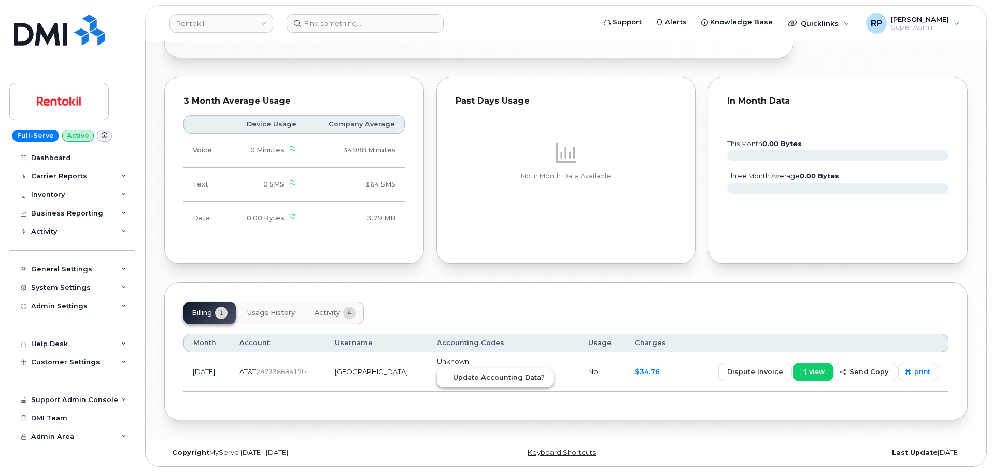
click at [477, 375] on span "Update Accounting Data?" at bounding box center [499, 378] width 92 height 10
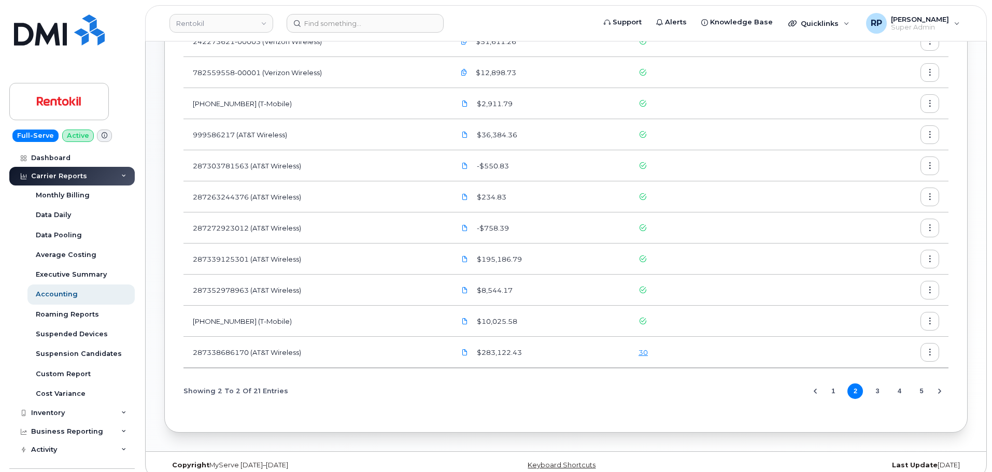
scroll to position [351, 0]
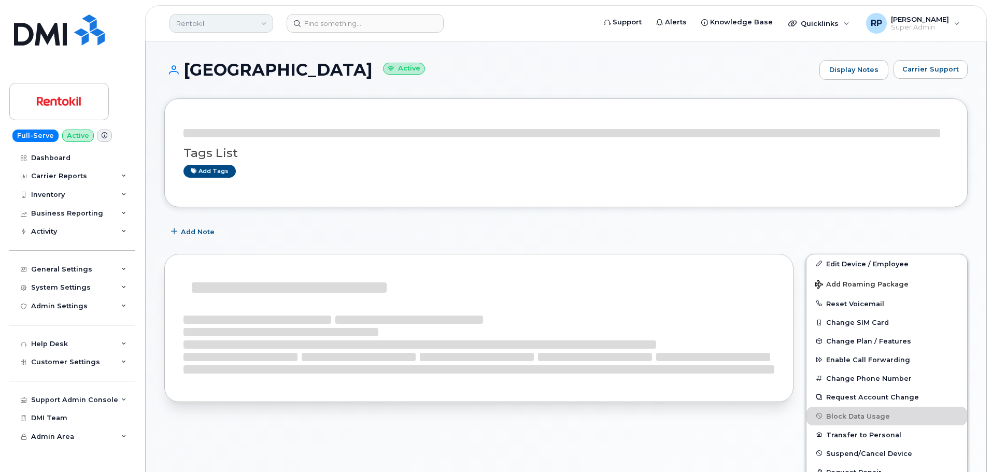
click at [222, 27] on link "Rentokil" at bounding box center [222, 23] width 104 height 19
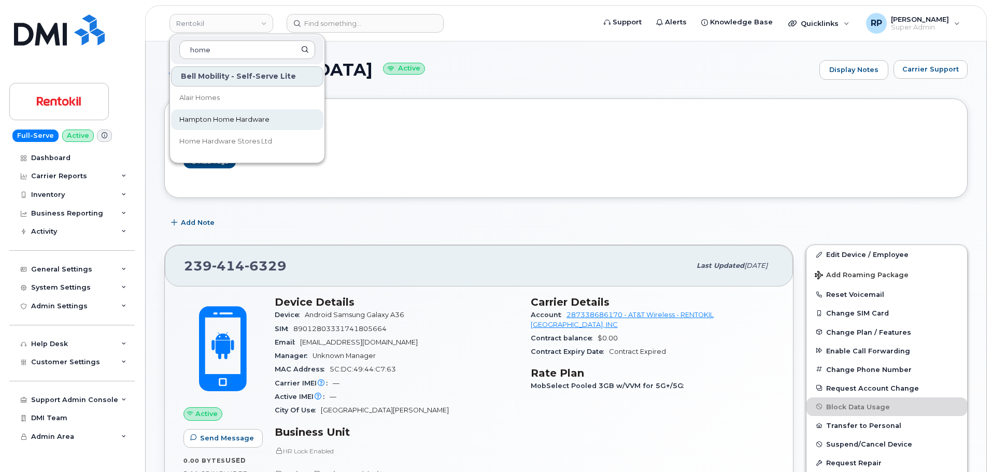
type input "home"
click at [230, 117] on span "Hampton Home Hardware" at bounding box center [224, 120] width 90 height 10
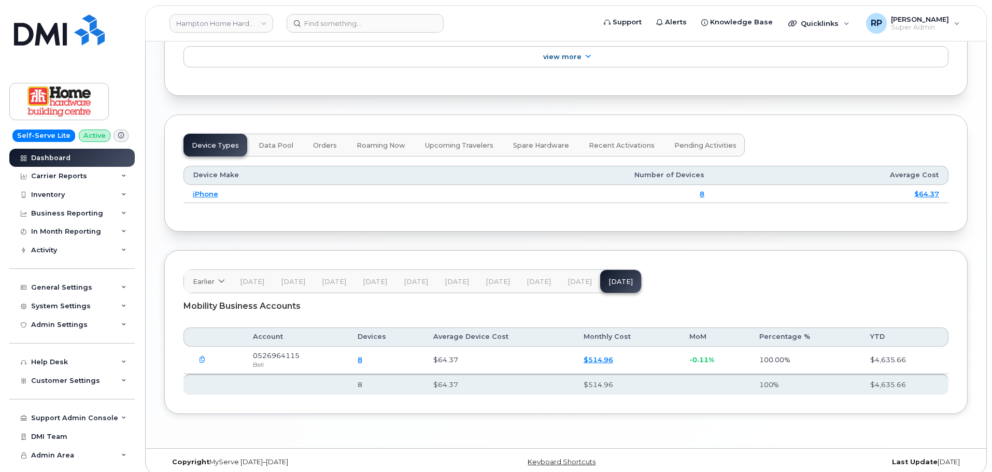
scroll to position [1296, 0]
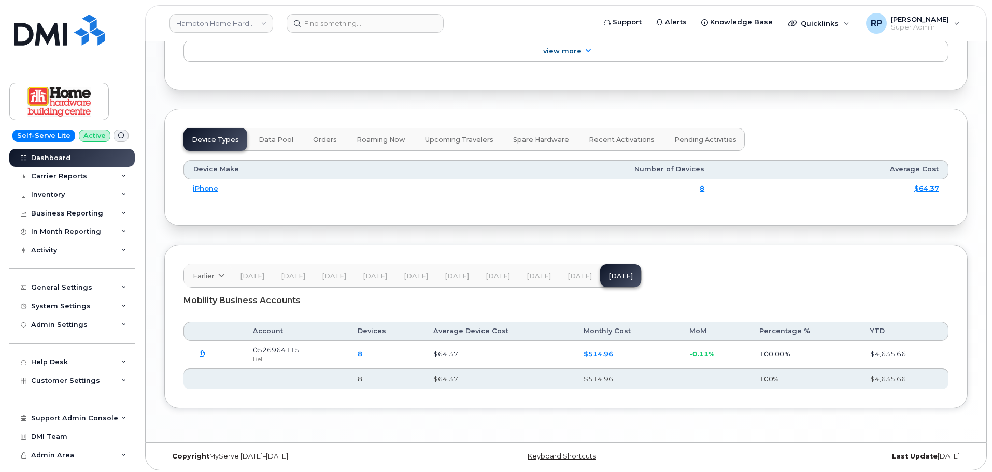
click at [576, 275] on span "[DATE]" at bounding box center [580, 276] width 24 height 8
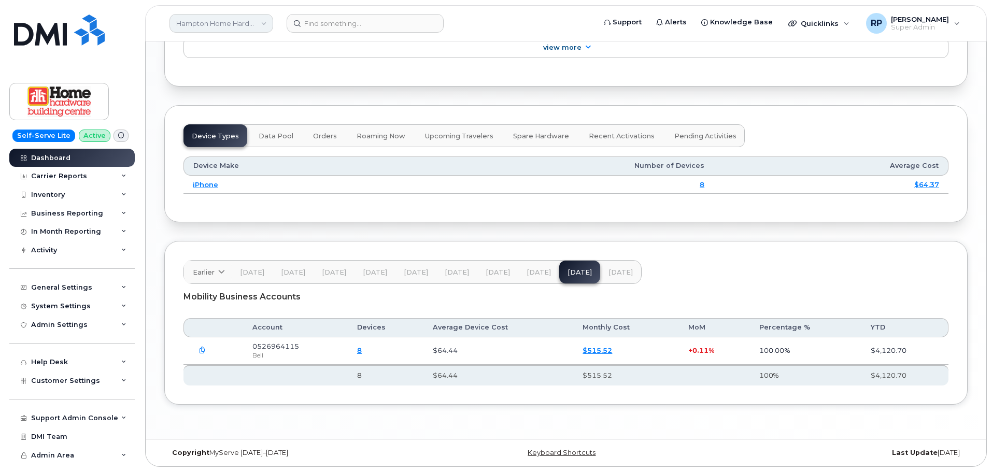
click at [207, 23] on link "Hampton Home Hardware" at bounding box center [222, 23] width 104 height 19
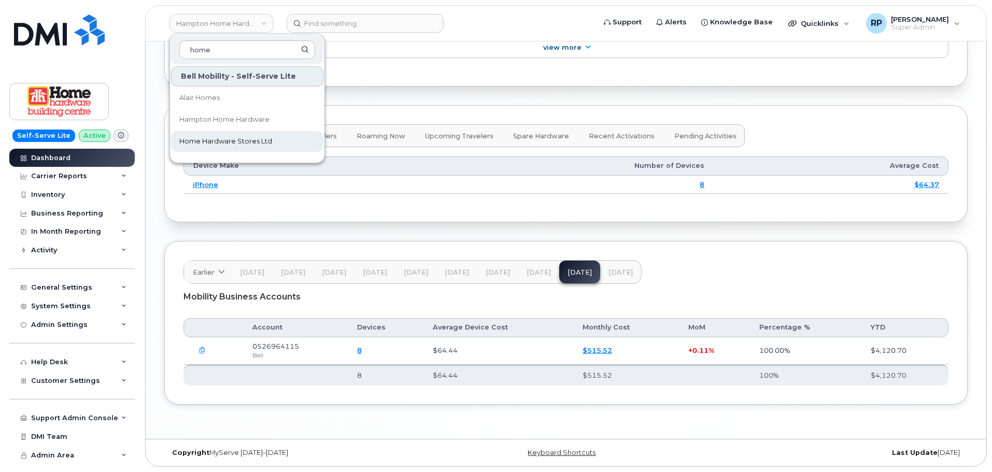
type input "home"
click at [233, 141] on span "Home Hardware Stores Ltd" at bounding box center [225, 141] width 93 height 10
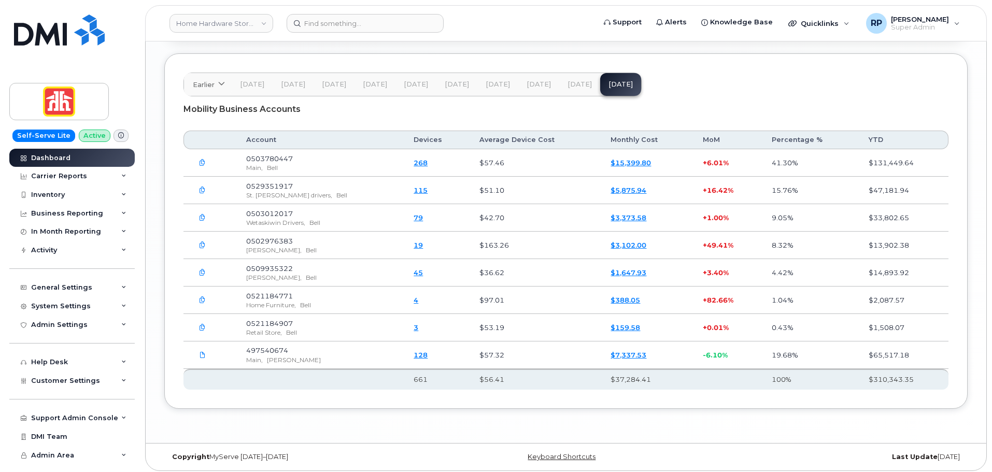
scroll to position [1510, 0]
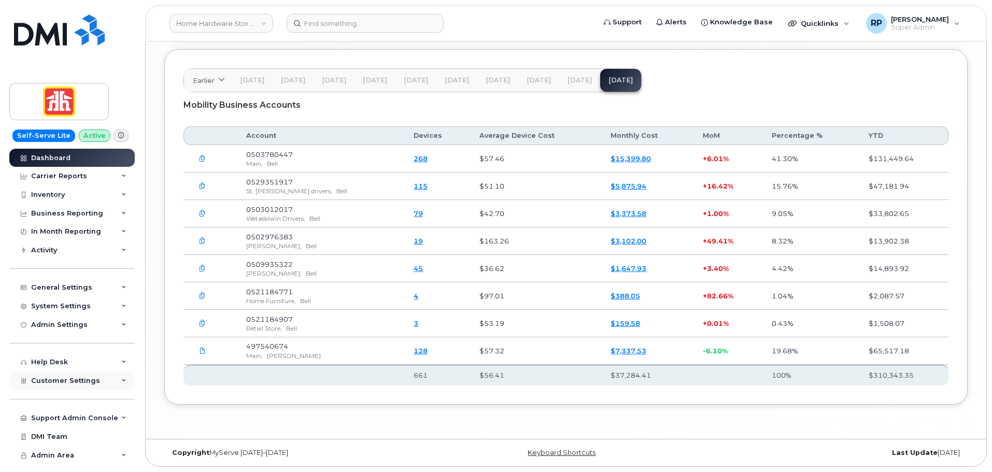
click at [75, 378] on span "Customer Settings" at bounding box center [65, 381] width 69 height 8
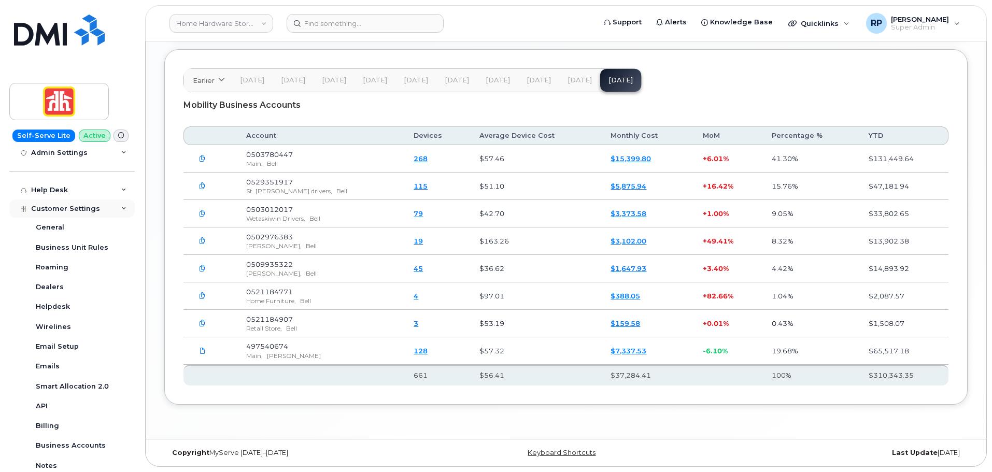
scroll to position [173, 0]
click at [49, 429] on div "Billing" at bounding box center [47, 425] width 23 height 9
